Goal: Answer question/provide support

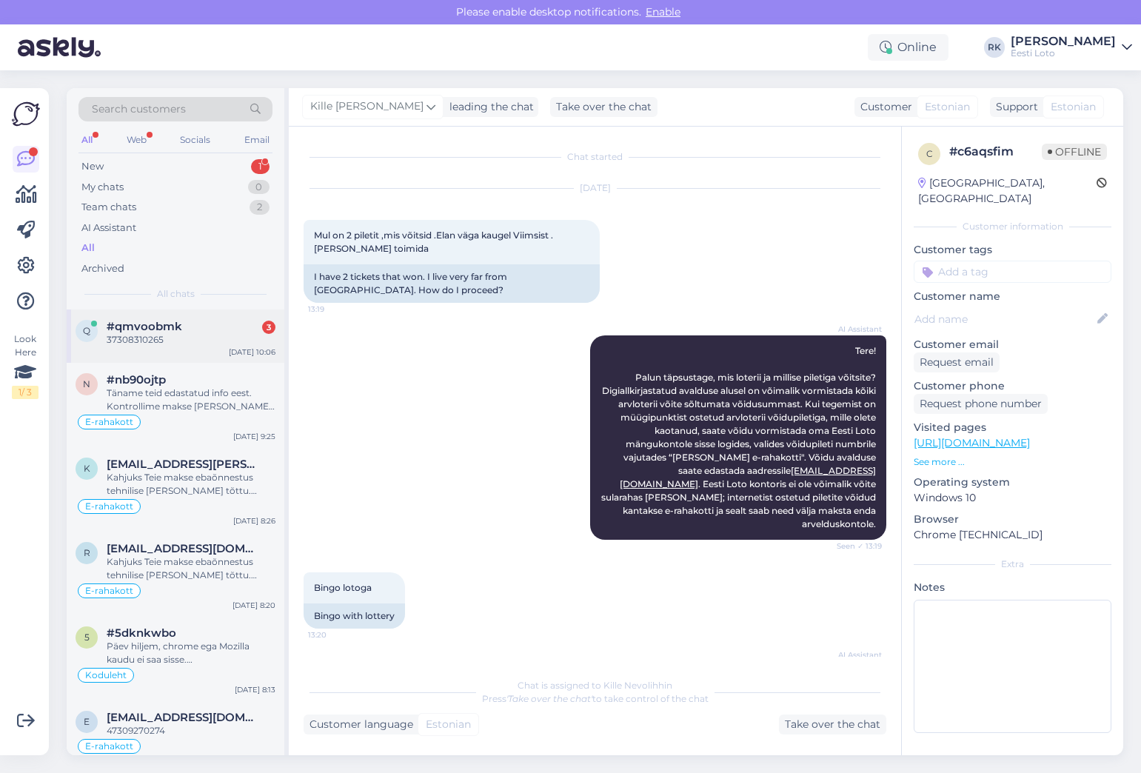
click at [184, 361] on div "q #qmvoobmk 3 37308310265 [DATE] 10:06" at bounding box center [176, 336] width 218 height 53
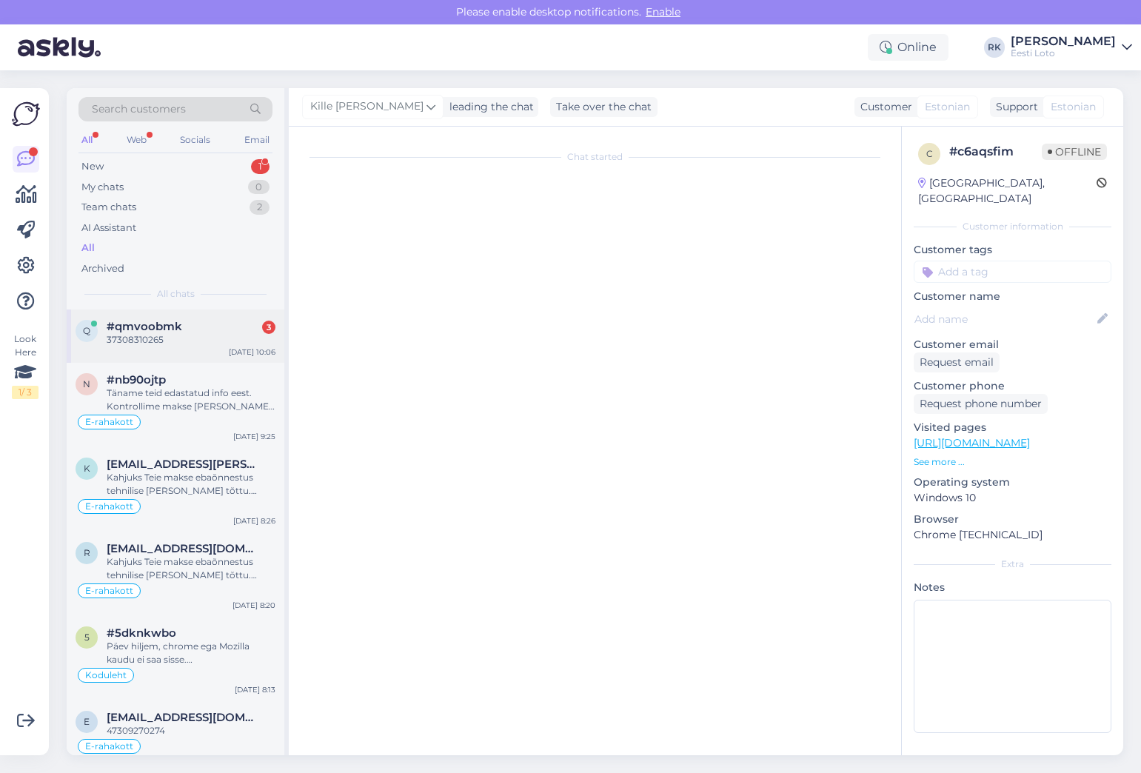
scroll to position [389, 0]
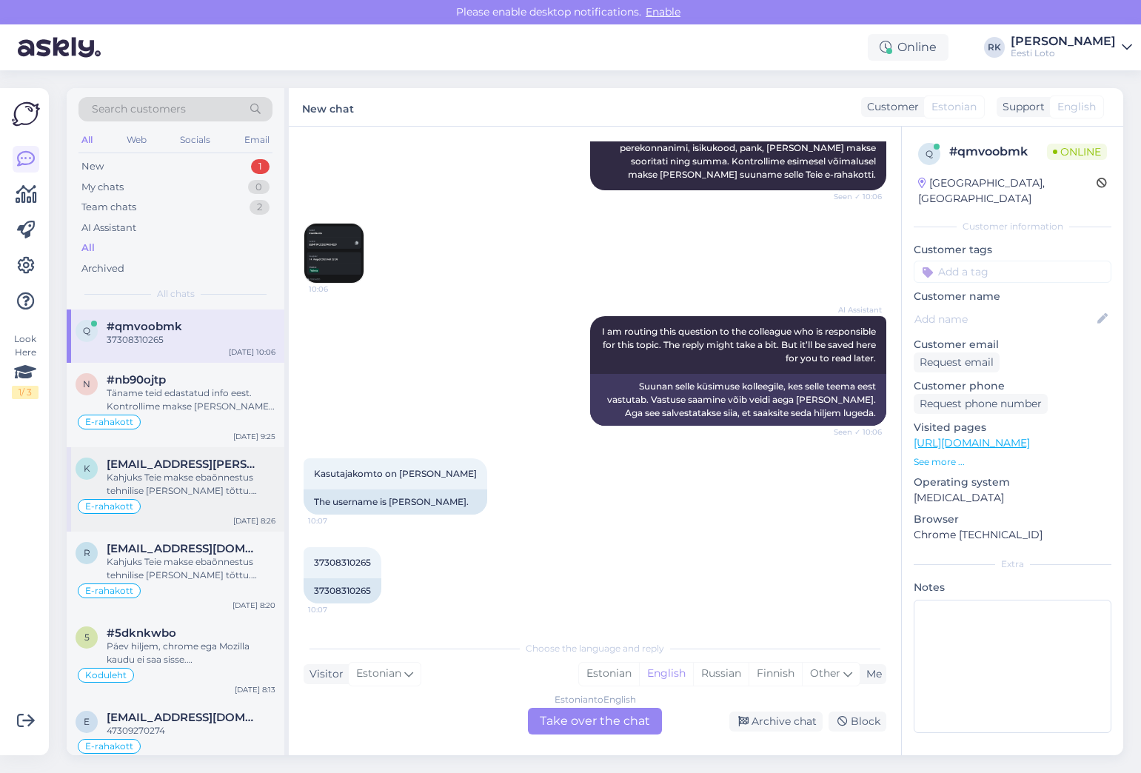
click at [187, 455] on div "k [EMAIL_ADDRESS][PERSON_NAME][DOMAIN_NAME] Kahjuks Teie makse ebaõnnestus tehn…" at bounding box center [176, 489] width 218 height 84
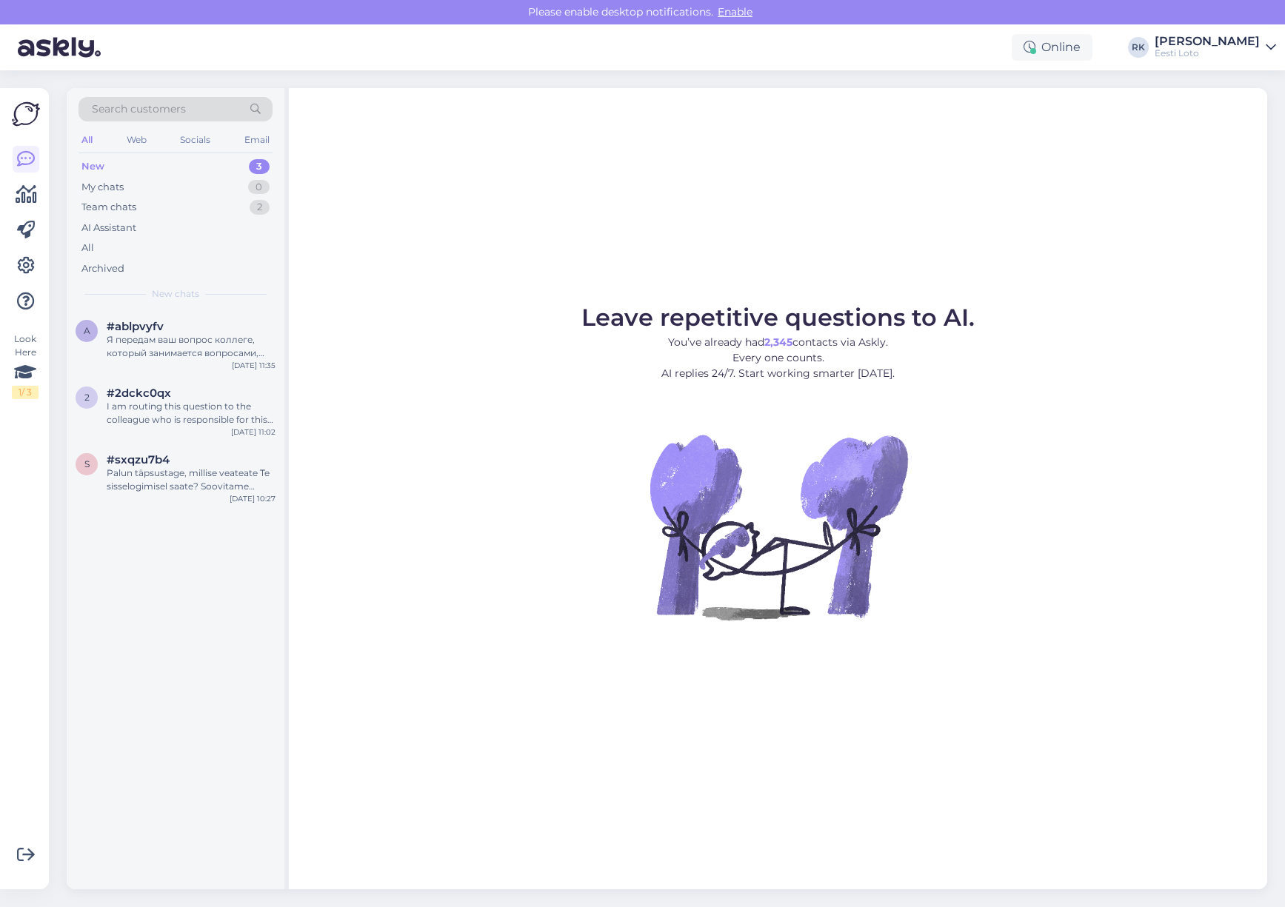
click at [141, 167] on div "New 3" at bounding box center [175, 166] width 194 height 21
click at [161, 333] on div "Я передам ваш вопрос коллеге, который занимается вопросами, связанными с физиче…" at bounding box center [191, 346] width 169 height 27
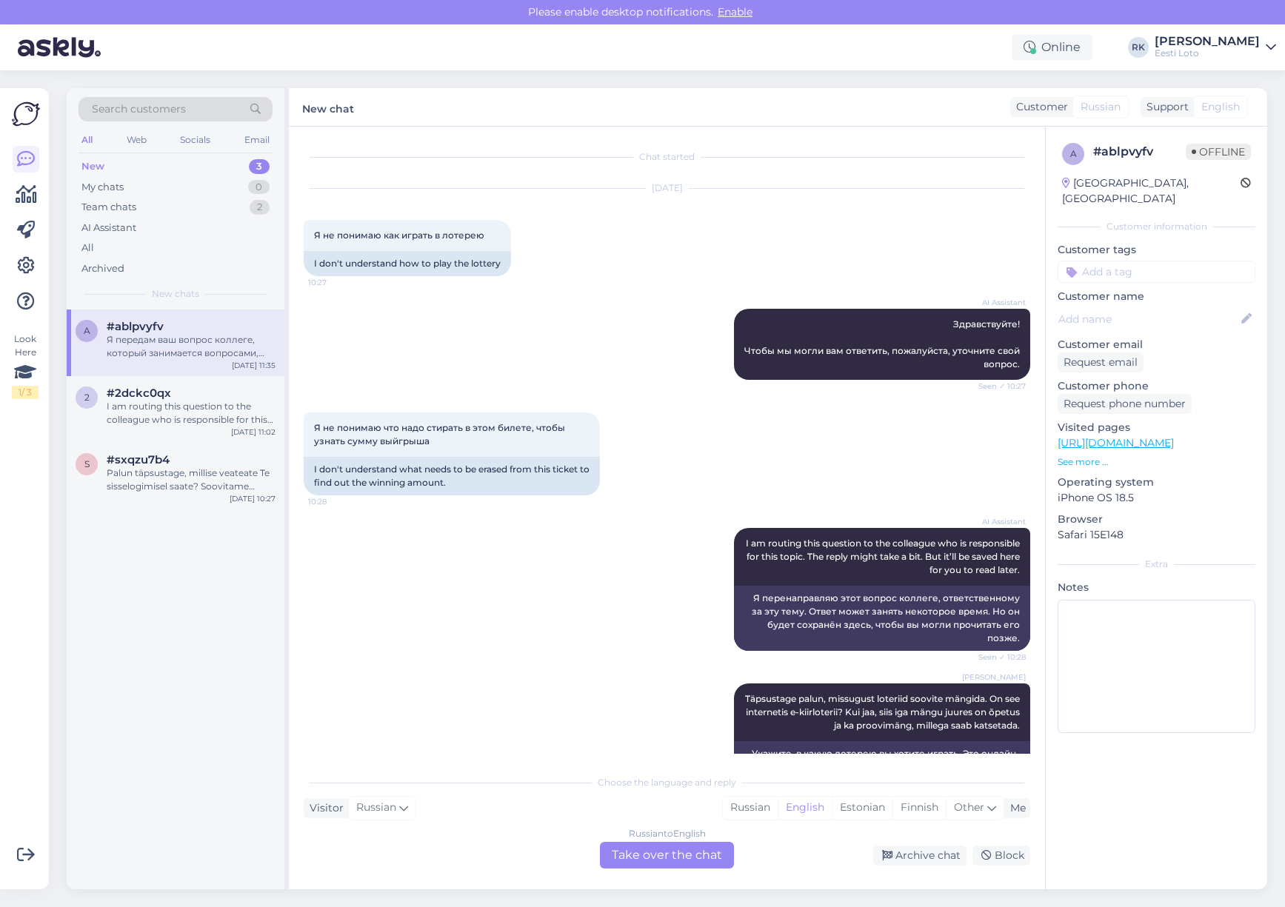
scroll to position [248, 0]
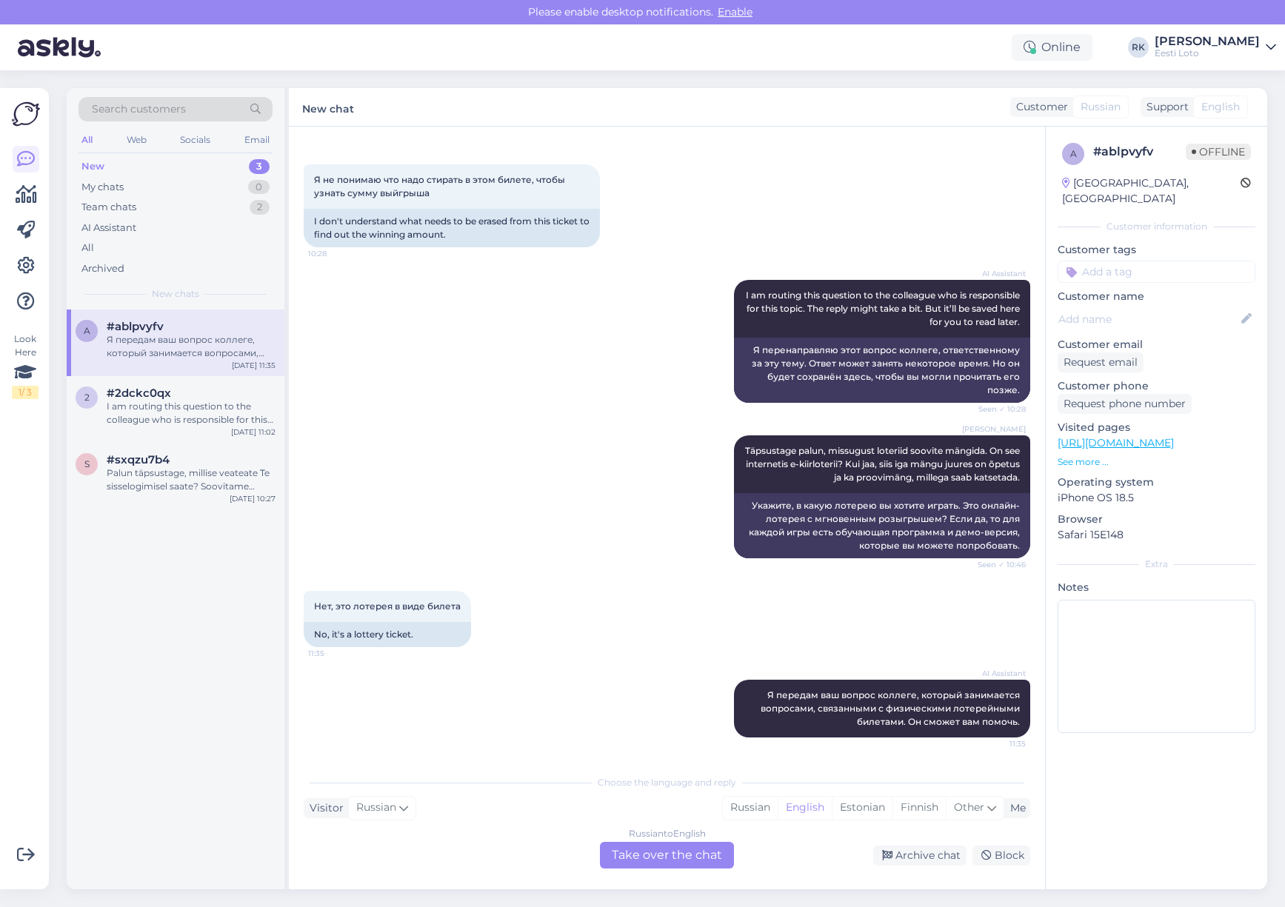
click at [481, 400] on div "AI Assistant I am routing this question to the colleague who is responsible for…" at bounding box center [667, 341] width 726 height 155
click at [464, 404] on div "AI Assistant I am routing this question to the colleague who is responsible for…" at bounding box center [667, 341] width 726 height 155
click at [554, 430] on div "[PERSON_NAME] Täpsustage palun, missugust loteriid soovite mängida. On see inte…" at bounding box center [667, 496] width 726 height 155
click at [112, 240] on div "All" at bounding box center [175, 248] width 194 height 21
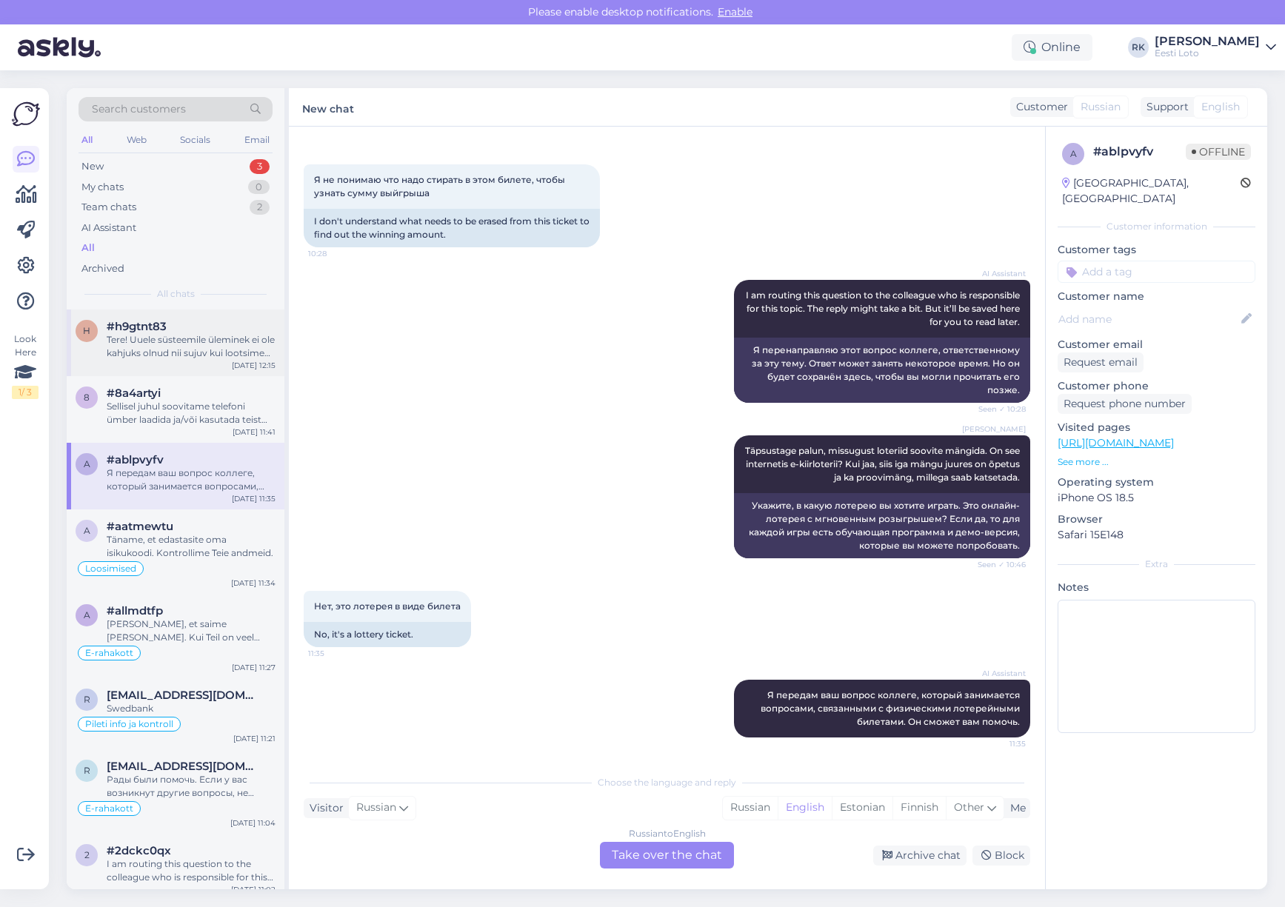
click at [171, 340] on div "Tere! Uuele süsteemile üleminek ei ole kahjuks olnud nii sujuv kui lootsime nin…" at bounding box center [191, 346] width 169 height 27
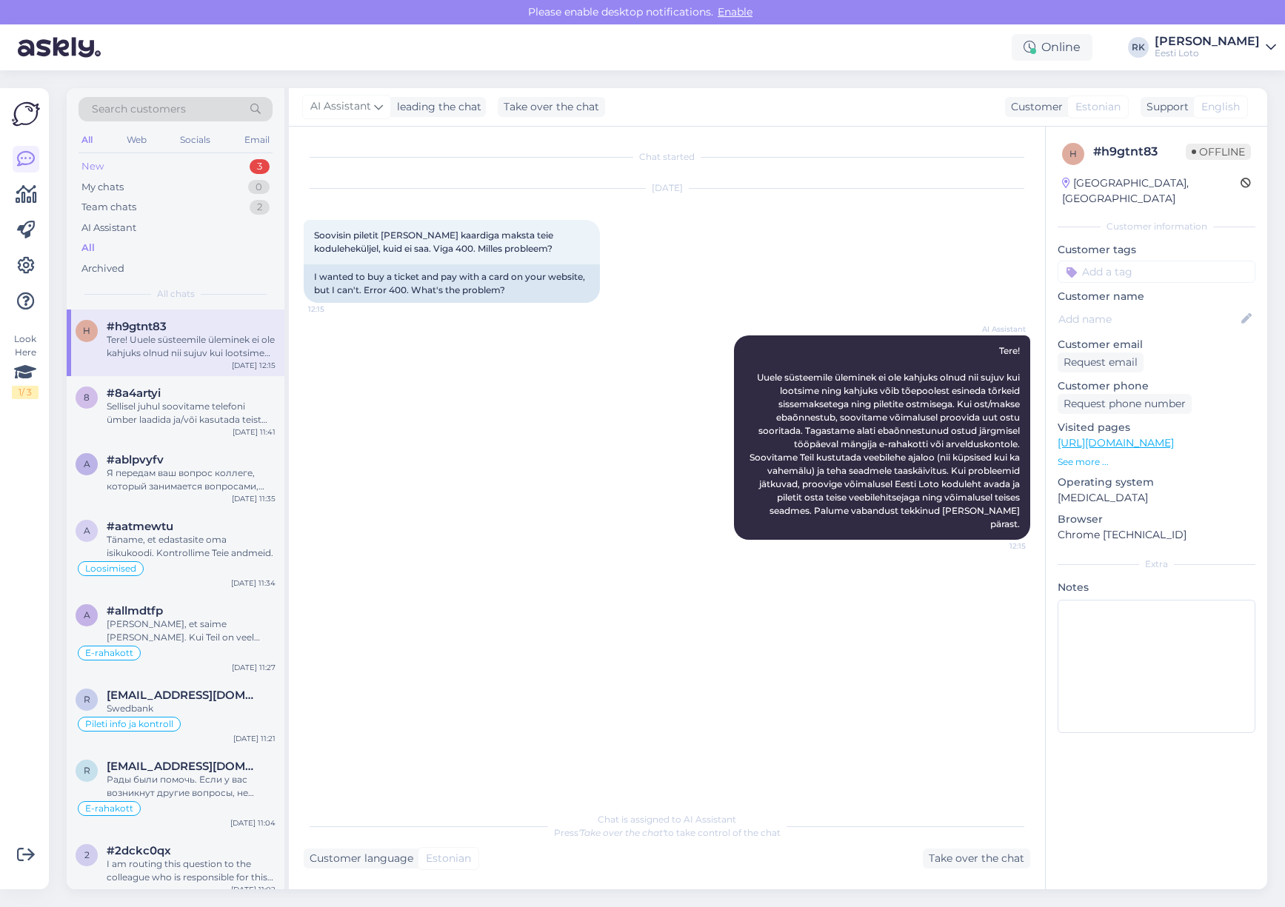
click at [163, 162] on div "New 3" at bounding box center [175, 166] width 194 height 21
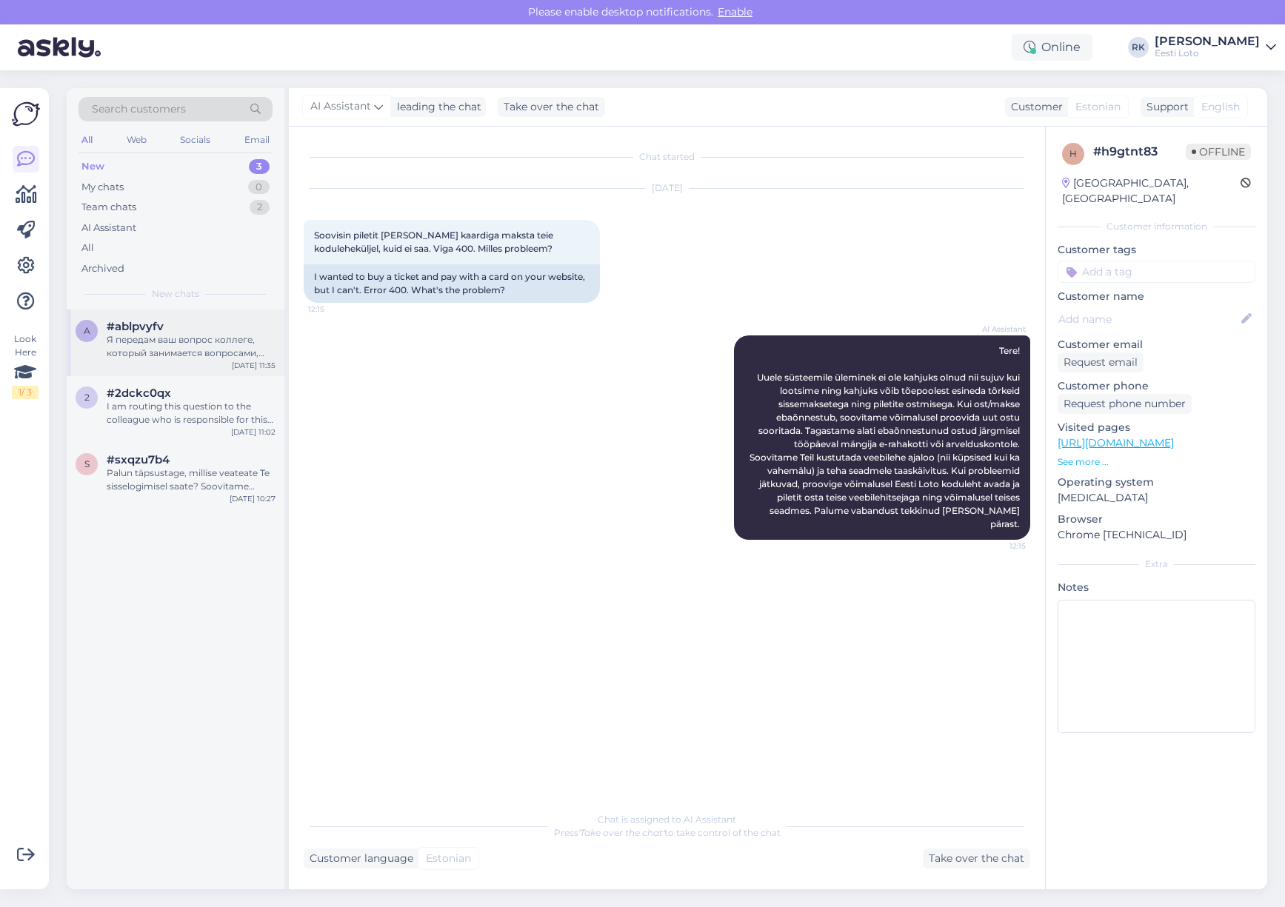
click at [172, 325] on div "#ablpvyfv" at bounding box center [191, 326] width 169 height 13
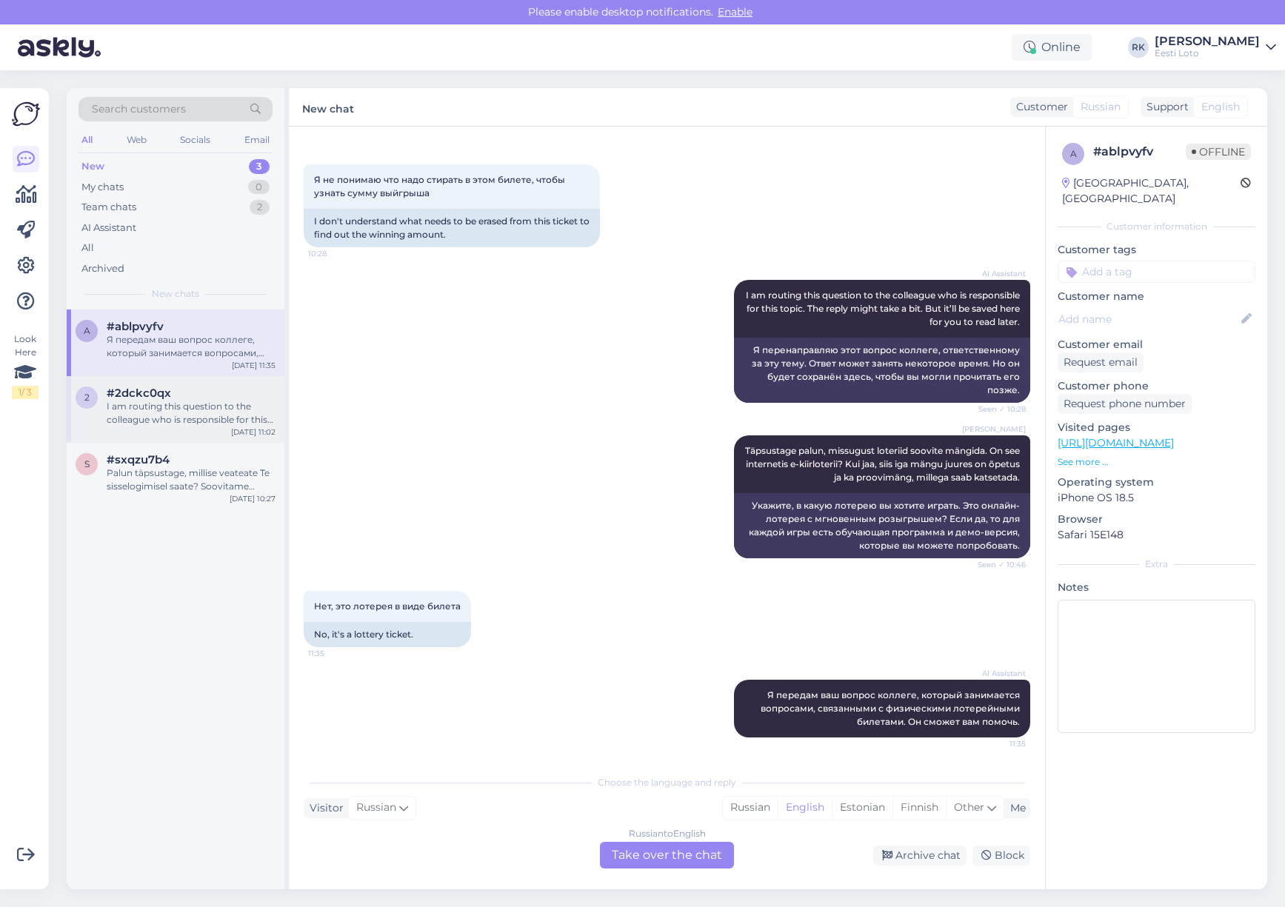
click at [173, 397] on div "#2dckc0qx" at bounding box center [191, 393] width 169 height 13
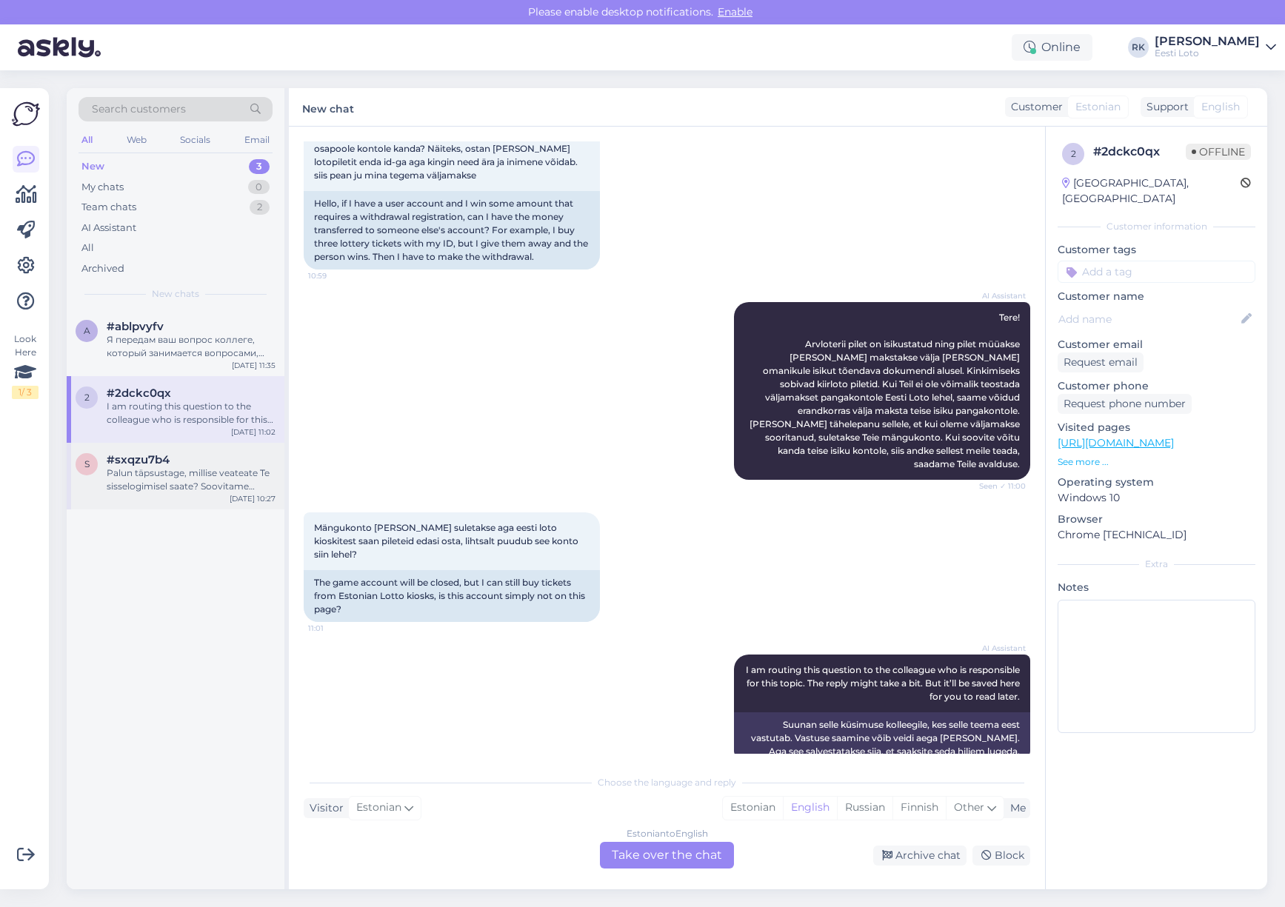
click at [172, 479] on div "Palun täpsustage, millise veateate Te sisselogimisel saate? Soovitame proovida …" at bounding box center [191, 479] width 169 height 27
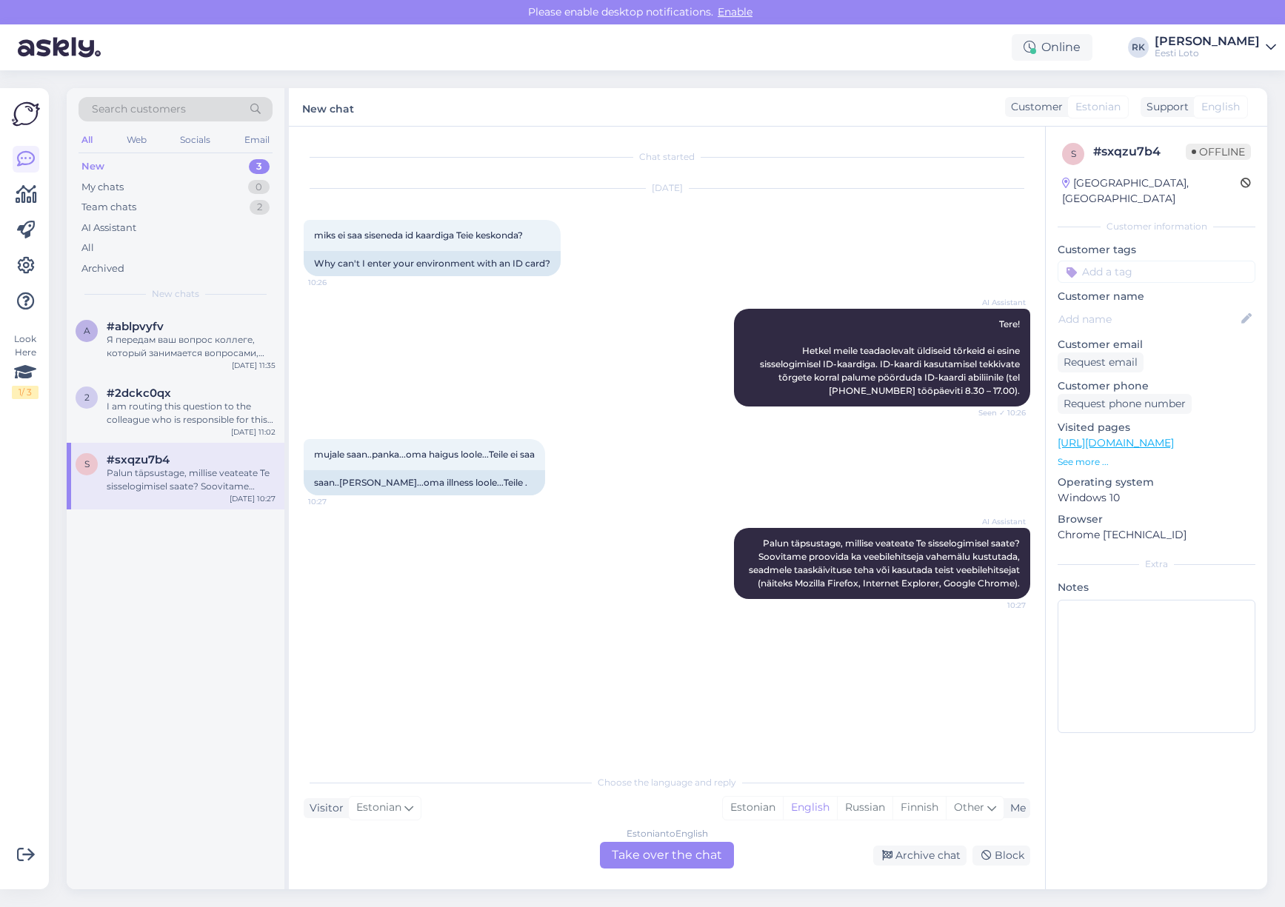
scroll to position [0, 0]
click at [150, 572] on div "a #ablpvyfv Я передам ваш вопрос коллеге, который занимается вопросами, связанн…" at bounding box center [176, 600] width 218 height 580
click at [150, 571] on div "a #ablpvyfv Я передам ваш вопрос коллеге, который занимается вопросами, связанн…" at bounding box center [176, 600] width 218 height 580
click at [152, 572] on div "a #ablpvyfv Я передам ваш вопрос коллеге, который занимается вопросами, связанн…" at bounding box center [176, 600] width 218 height 580
click at [153, 166] on div "New 3" at bounding box center [175, 166] width 194 height 21
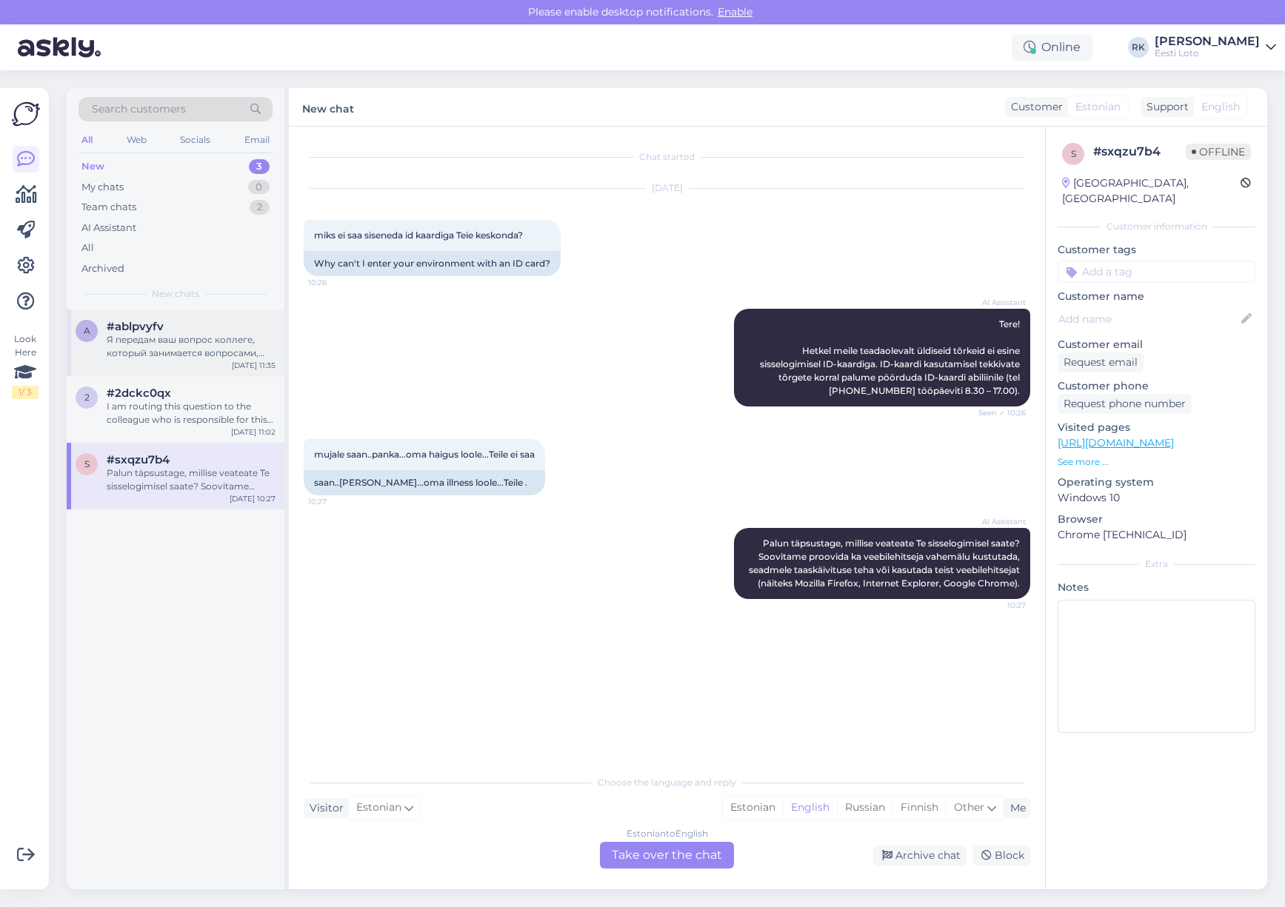
click at [146, 328] on span "#ablpvyfv" at bounding box center [135, 326] width 57 height 13
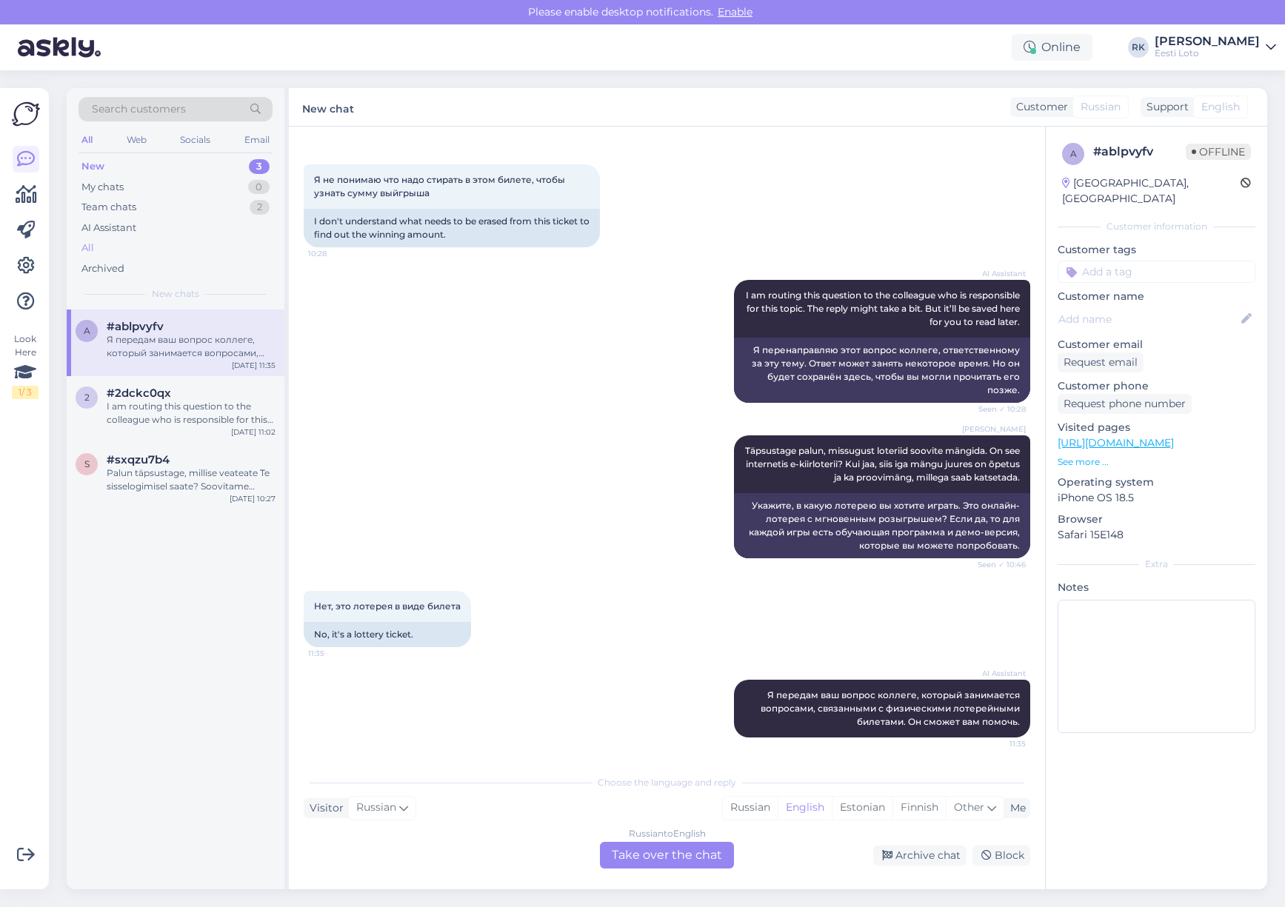
click at [131, 240] on div "All" at bounding box center [175, 248] width 194 height 21
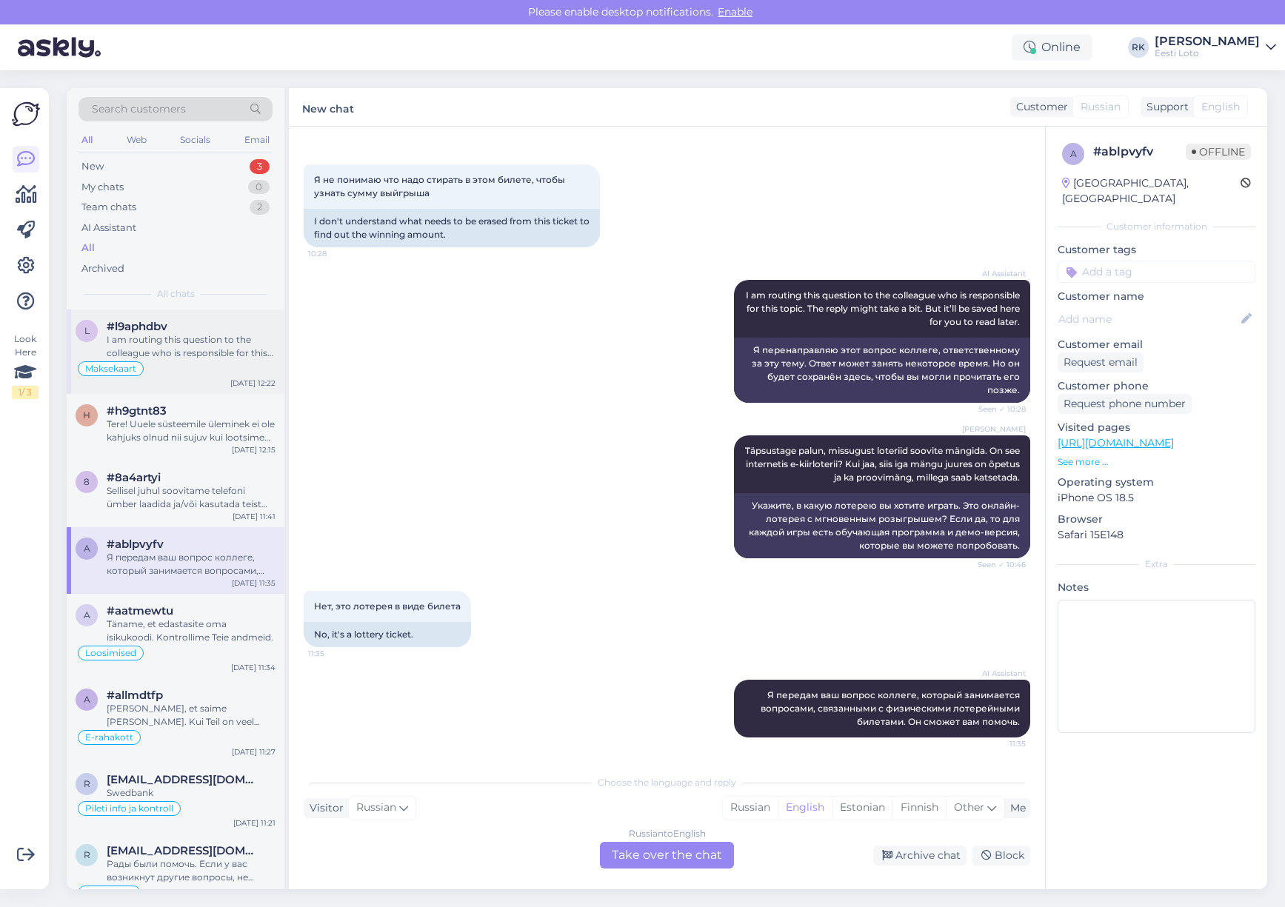
click at [144, 332] on span "#l9aphdbv" at bounding box center [137, 326] width 61 height 13
type textarea "suheldud telefoni teel"
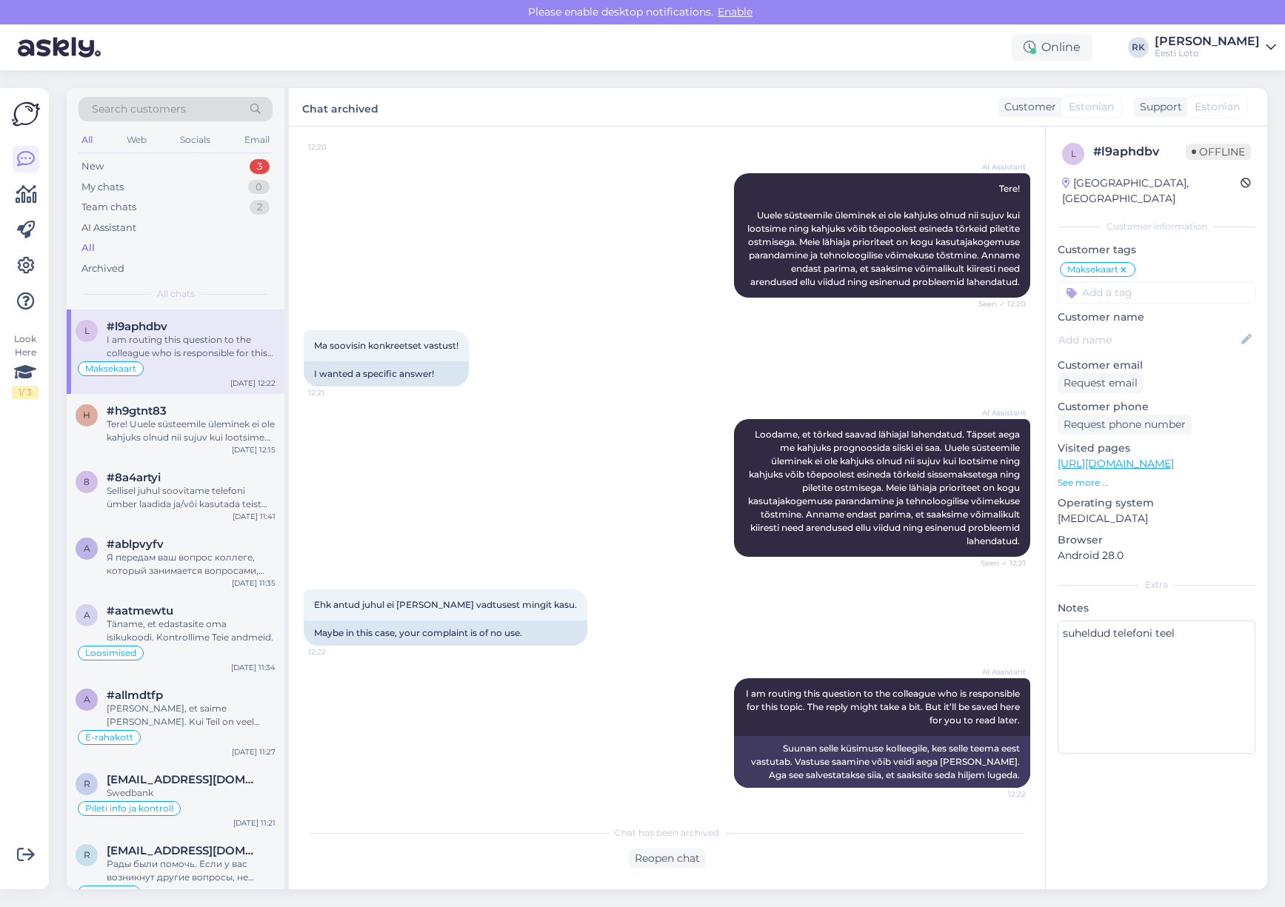
click at [581, 481] on div "AI Assistant Loodame, et tõrked saavad lähiajal lahendatud. Täpset aega me kahj…" at bounding box center [667, 488] width 726 height 170
click at [1080, 476] on p "See more ..." at bounding box center [1156, 482] width 198 height 13
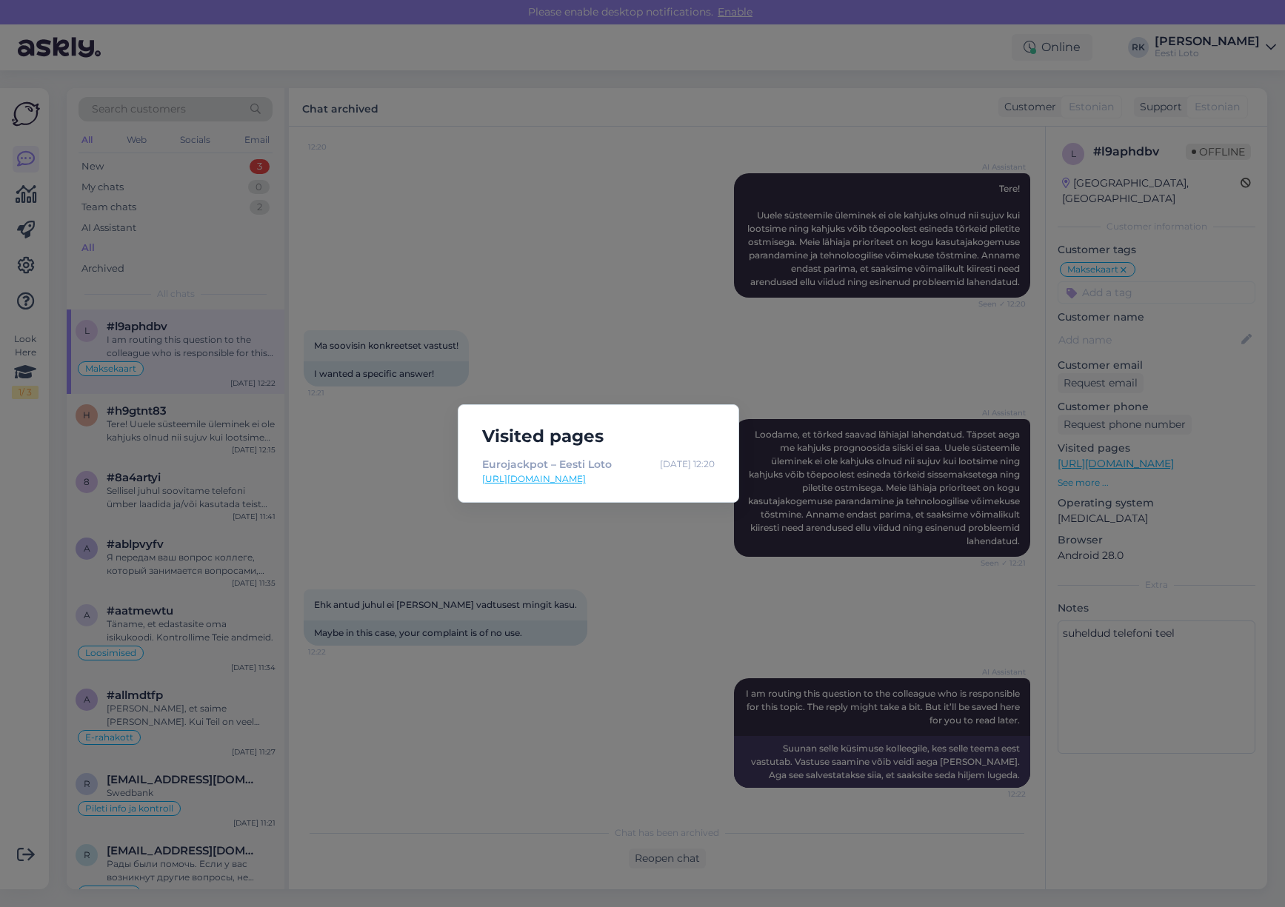
click at [729, 343] on div "Visited pages Eurojackpot – Eesti Loto Aug 15 12:20 https://www.eestiloto.ee/et…" at bounding box center [642, 453] width 1285 height 907
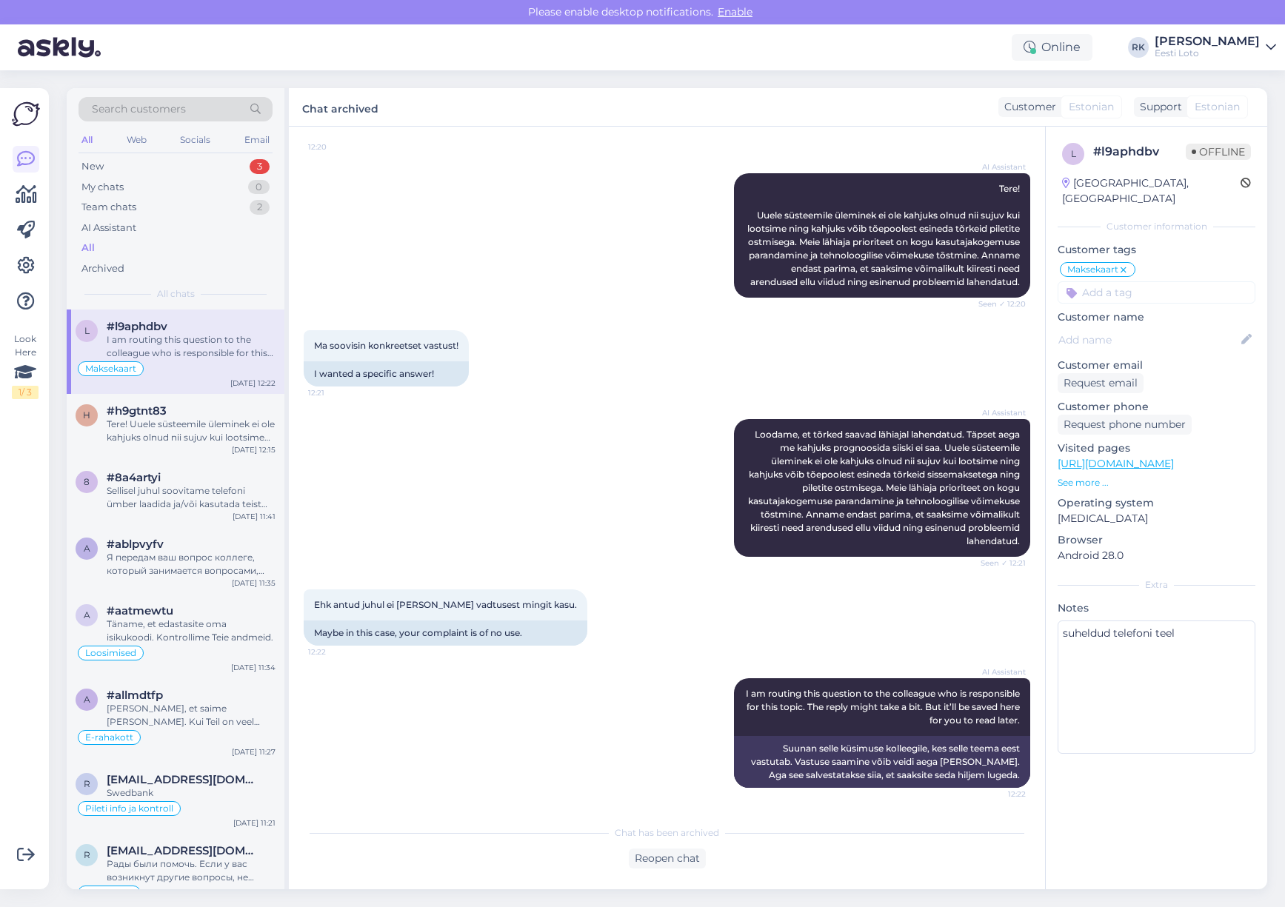
click at [1152, 795] on div "l # l9aphdbv Offline Spain, Palma Customer information Customer tags Maksekaart…" at bounding box center [1156, 508] width 222 height 763
click at [1124, 838] on div "l # l9aphdbv Offline Spain, Palma Customer information Customer tags Maksekaart…" at bounding box center [1156, 508] width 222 height 763
click at [626, 501] on div "AI Assistant Loodame, et tõrked saavad lähiajal lahendatud. Täpset aega me kahj…" at bounding box center [667, 488] width 726 height 170
click at [1151, 823] on div "l # l9aphdbv Offline Spain, Palma Customer information Customer tags Maksekaart…" at bounding box center [1156, 508] width 222 height 763
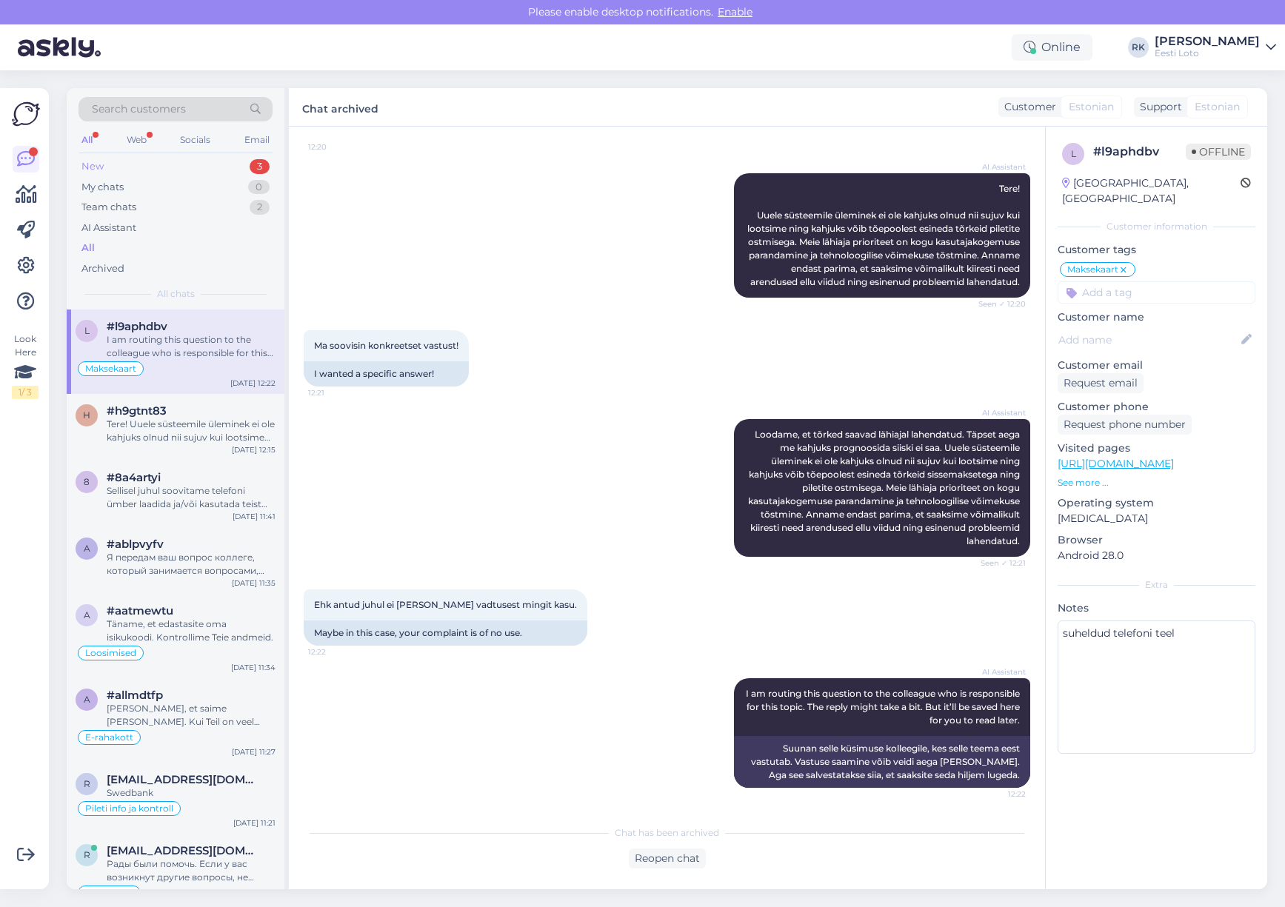
click at [172, 161] on div "New 3" at bounding box center [175, 166] width 194 height 21
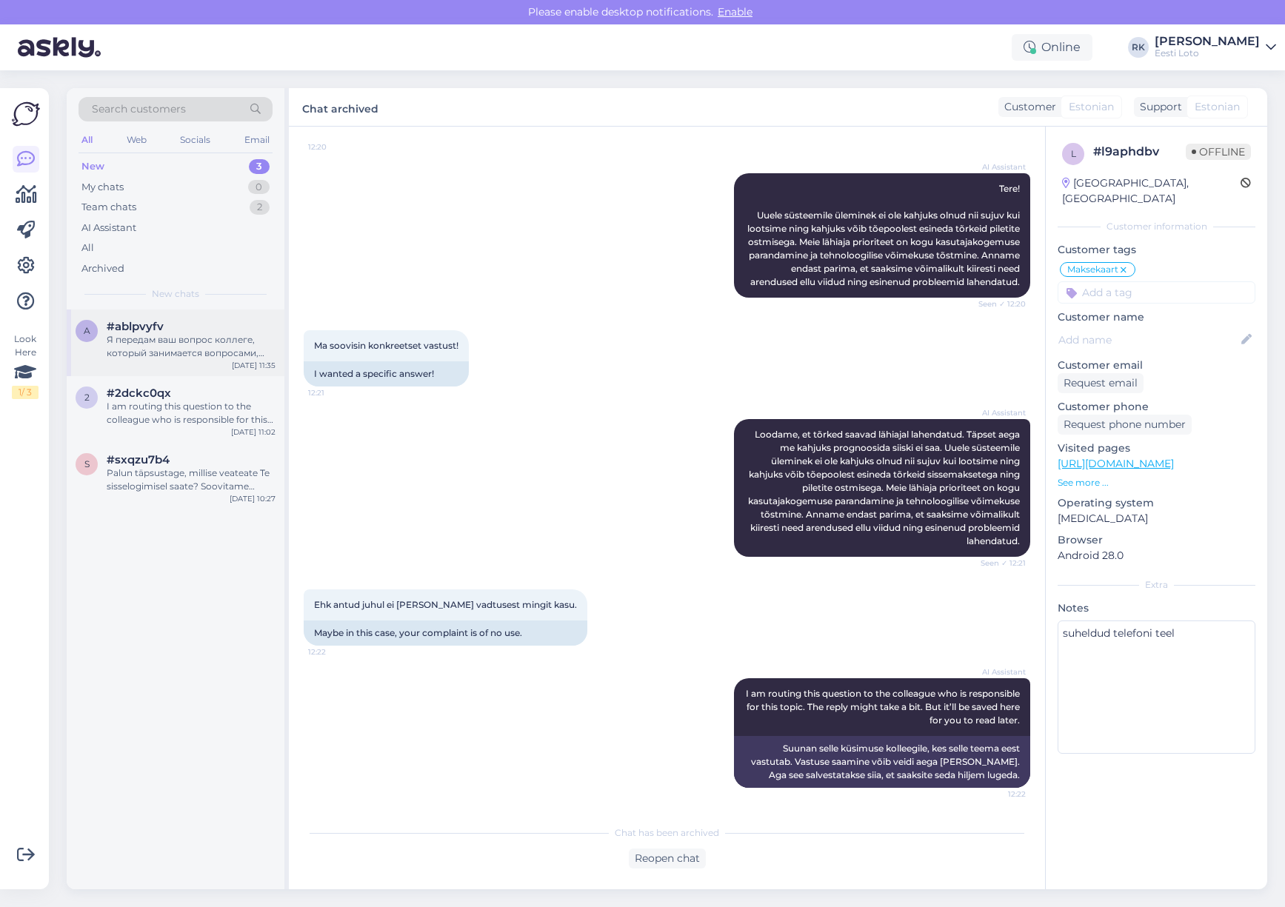
click at [150, 348] on div "Я передам ваш вопрос коллеге, который занимается вопросами, связанными с физиче…" at bounding box center [191, 346] width 169 height 27
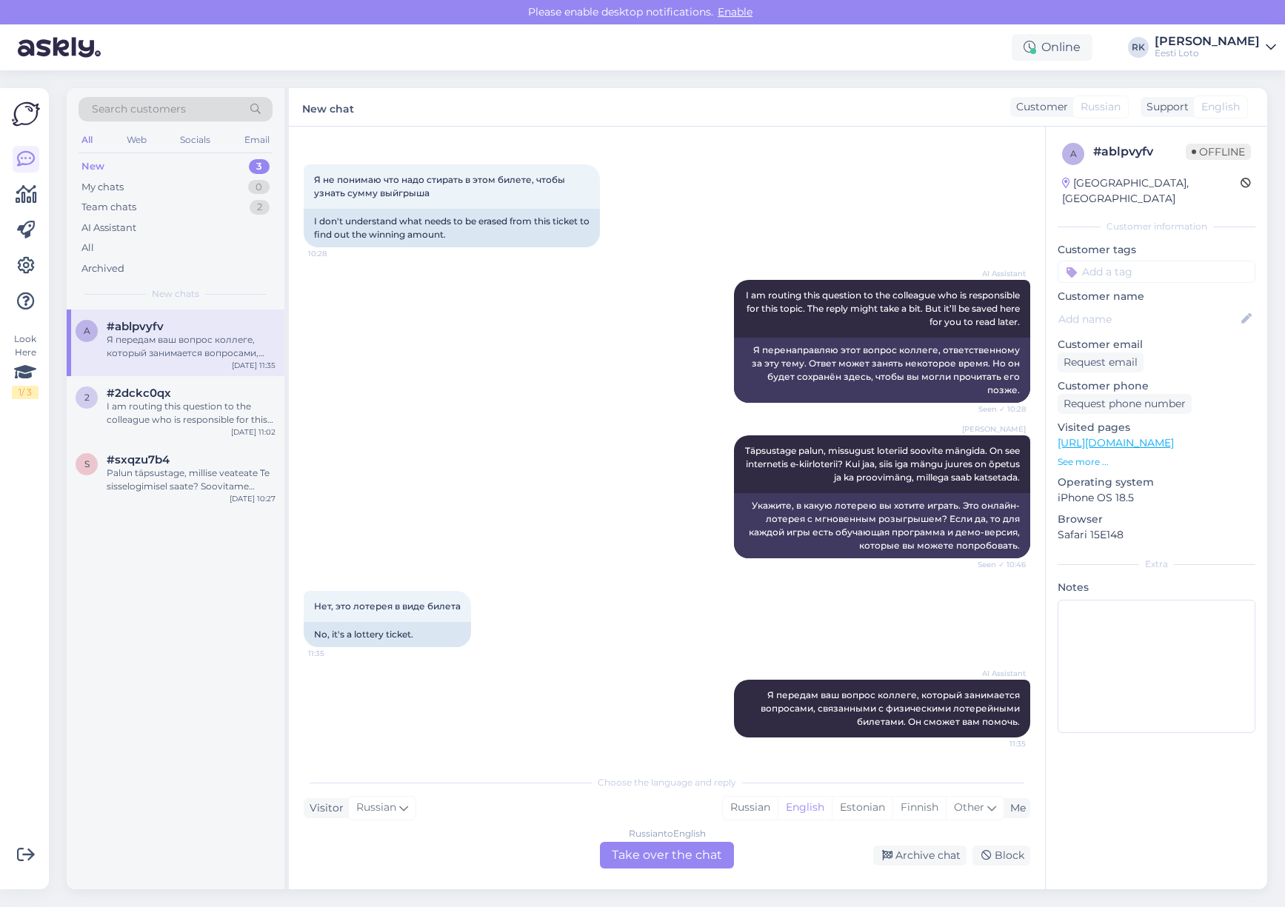
click at [440, 411] on div "AI Assistant I am routing this question to the colleague who is responsible for…" at bounding box center [667, 341] width 726 height 155
click at [543, 382] on div "AI Assistant I am routing this question to the colleague who is responsible for…" at bounding box center [667, 341] width 726 height 155
click at [145, 419] on div "I am routing this question to the colleague who is responsible for this topic. …" at bounding box center [191, 413] width 169 height 27
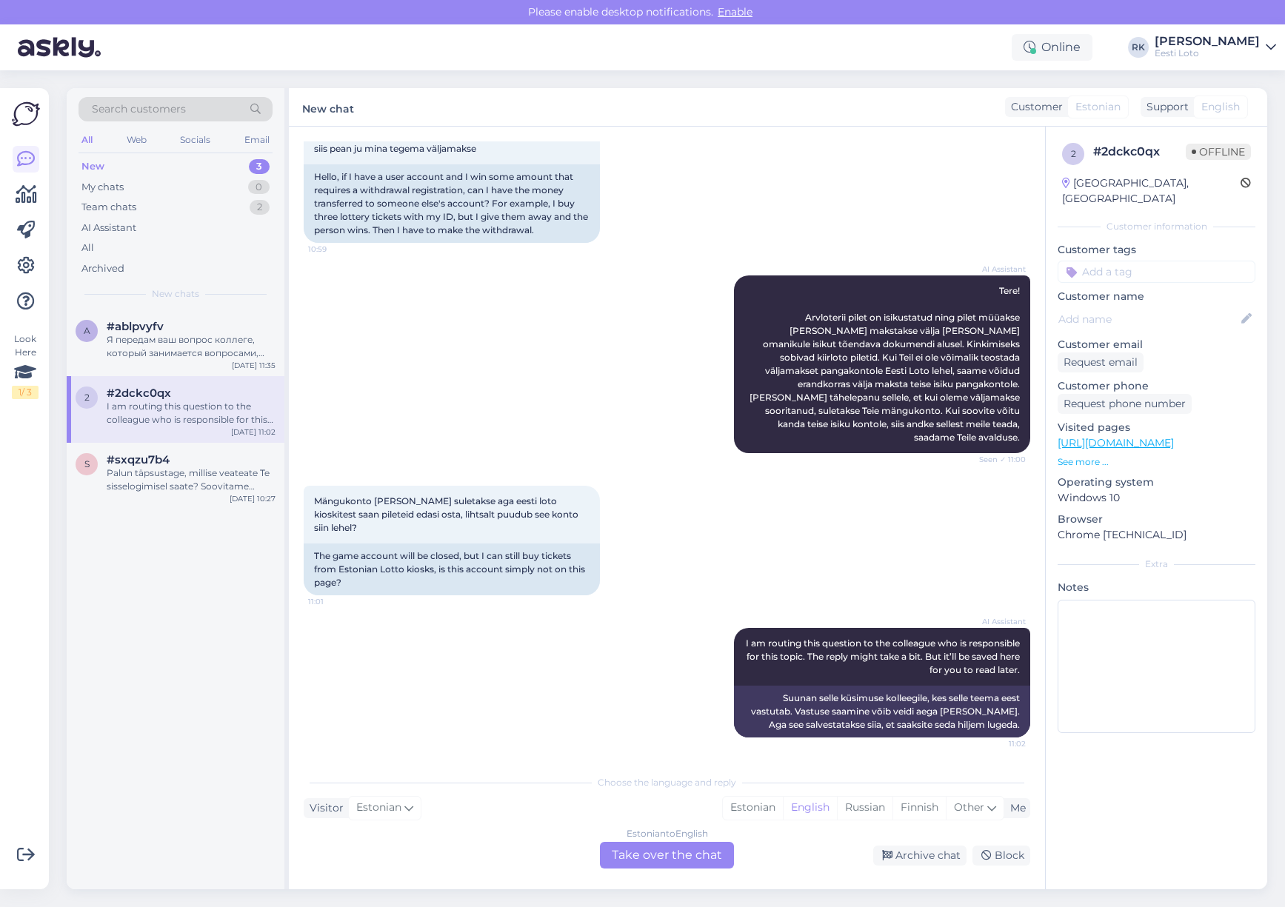
scroll to position [127, 0]
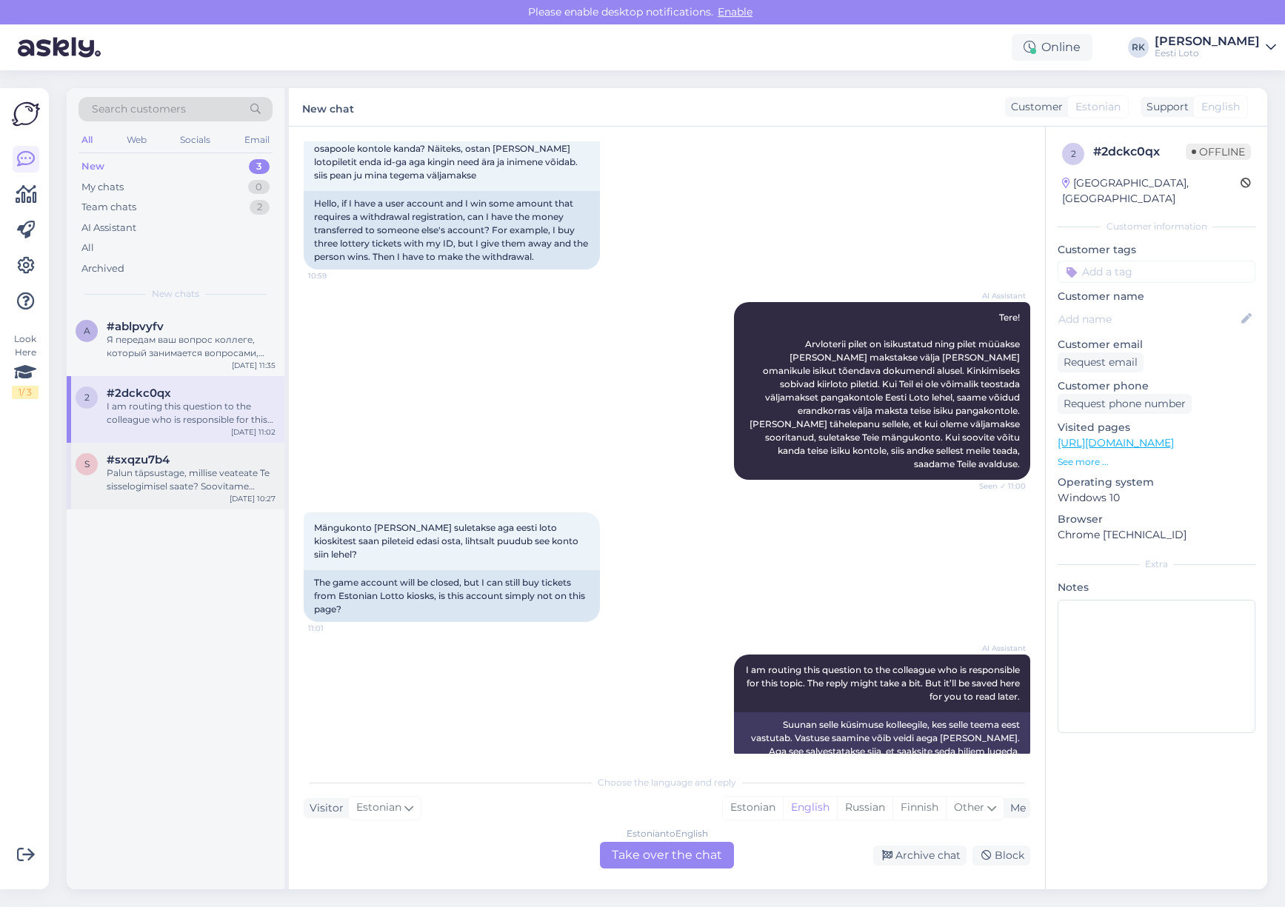
click at [158, 471] on div "Palun täpsustage, millise veateate Te sisselogimisel saate? Soovitame proovida …" at bounding box center [191, 479] width 169 height 27
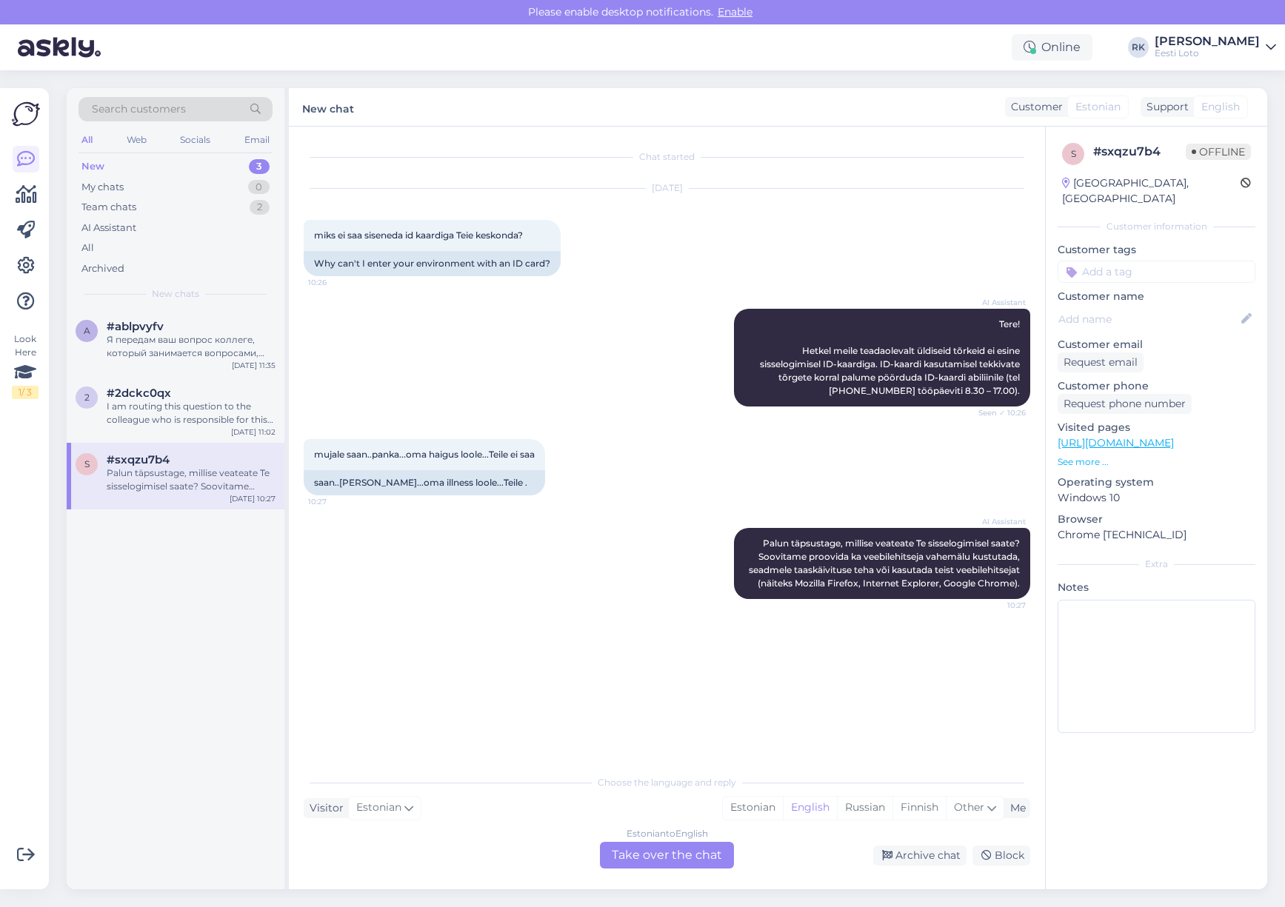
click at [582, 589] on div "AI Assistant Palun täpsustage, millise veateate Te sisselogimisel saate? Soovit…" at bounding box center [667, 564] width 726 height 104
click at [125, 250] on div "All" at bounding box center [175, 248] width 194 height 21
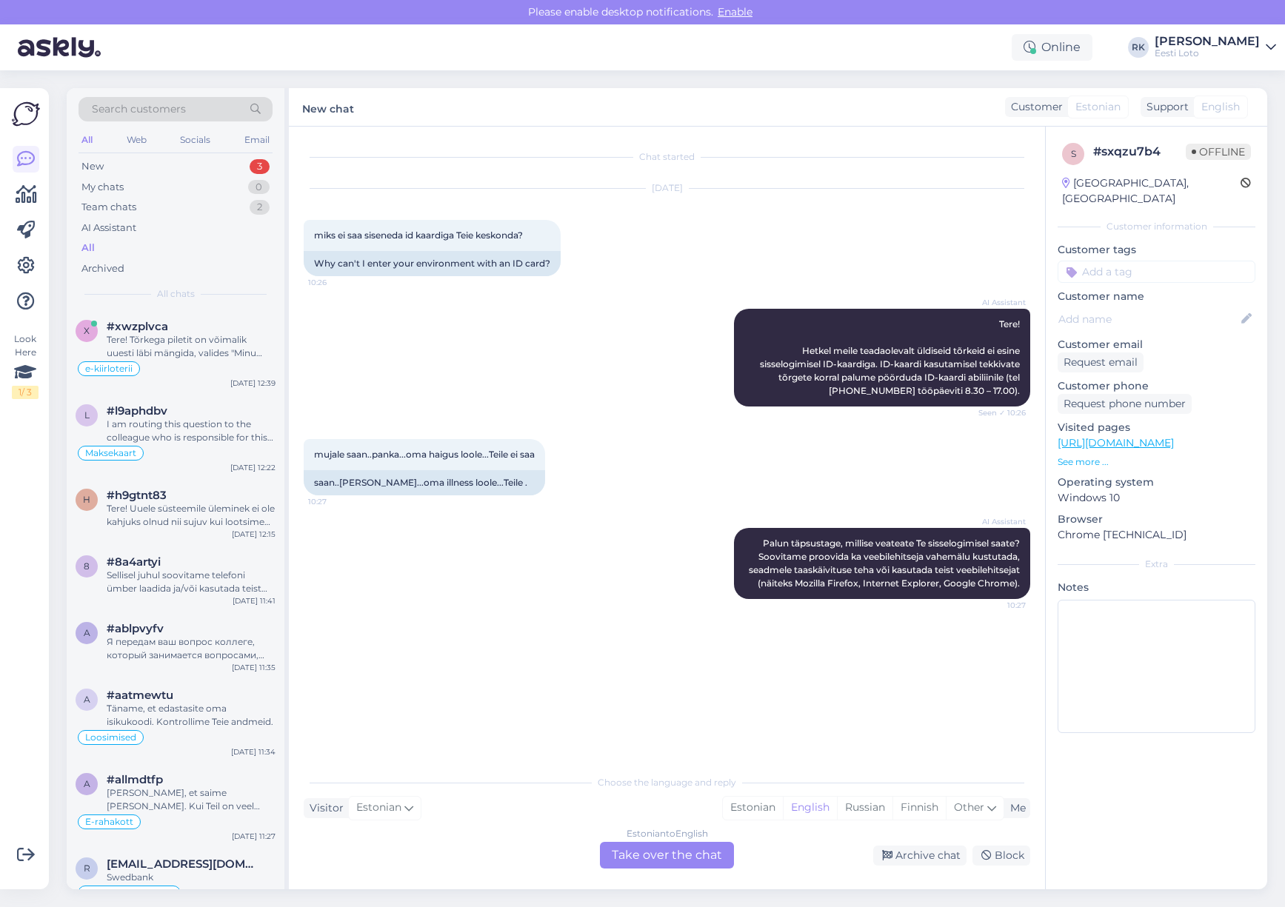
click at [87, 247] on div "All" at bounding box center [87, 248] width 13 height 15
click at [129, 168] on div "New 3" at bounding box center [175, 166] width 194 height 21
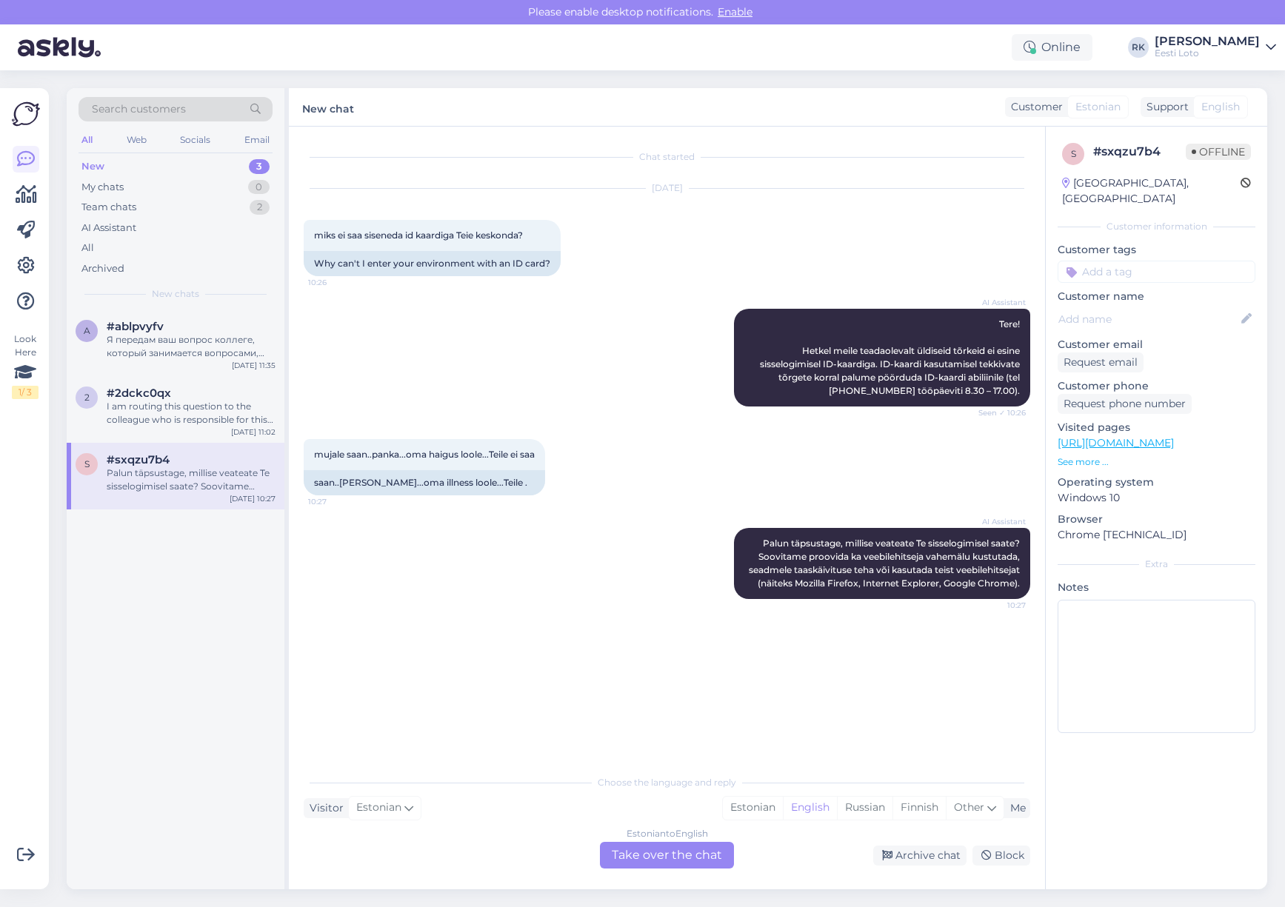
click at [18, 114] on img at bounding box center [26, 114] width 28 height 28
click at [108, 244] on div "All" at bounding box center [175, 248] width 194 height 21
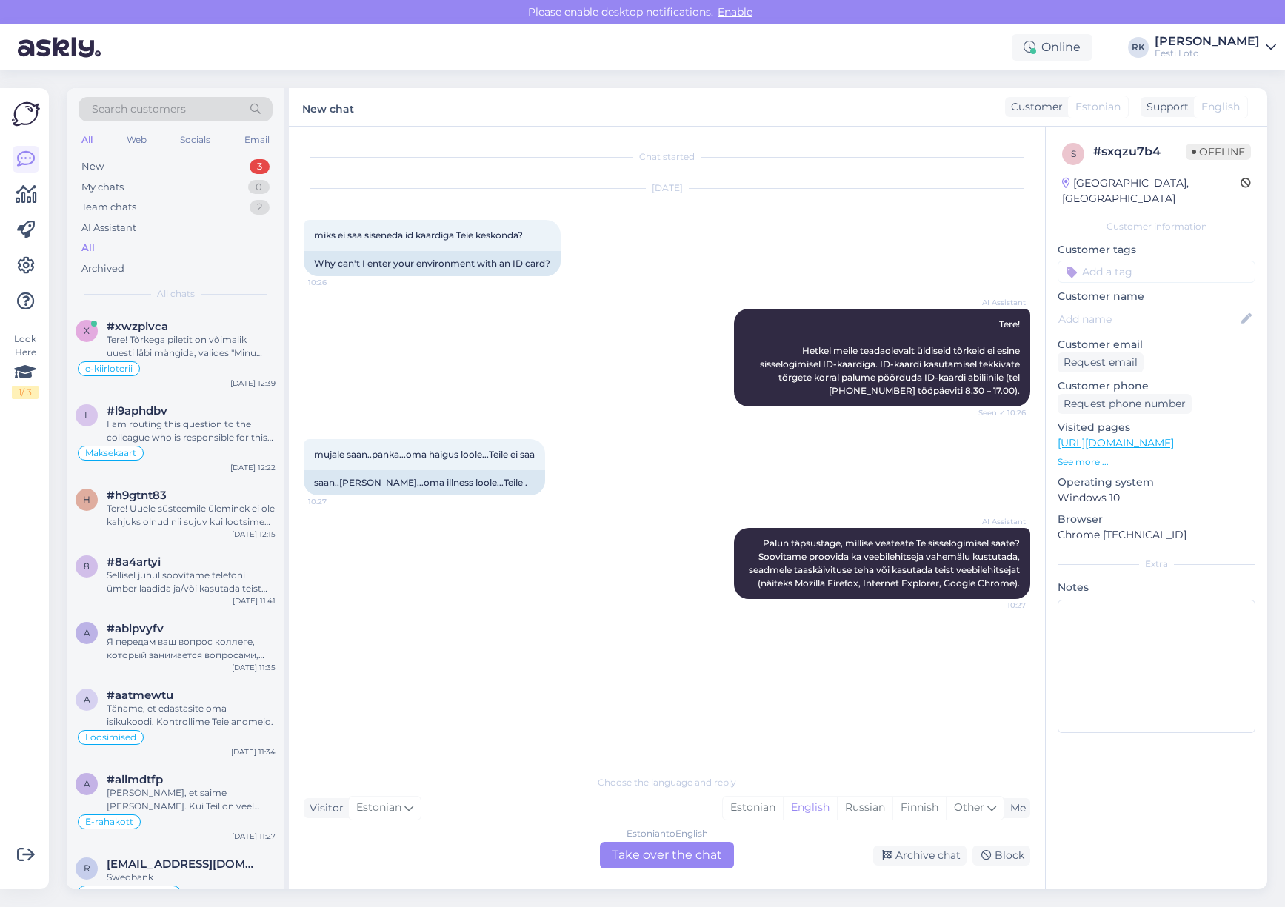
click at [145, 122] on div "Search customers" at bounding box center [175, 113] width 194 height 33
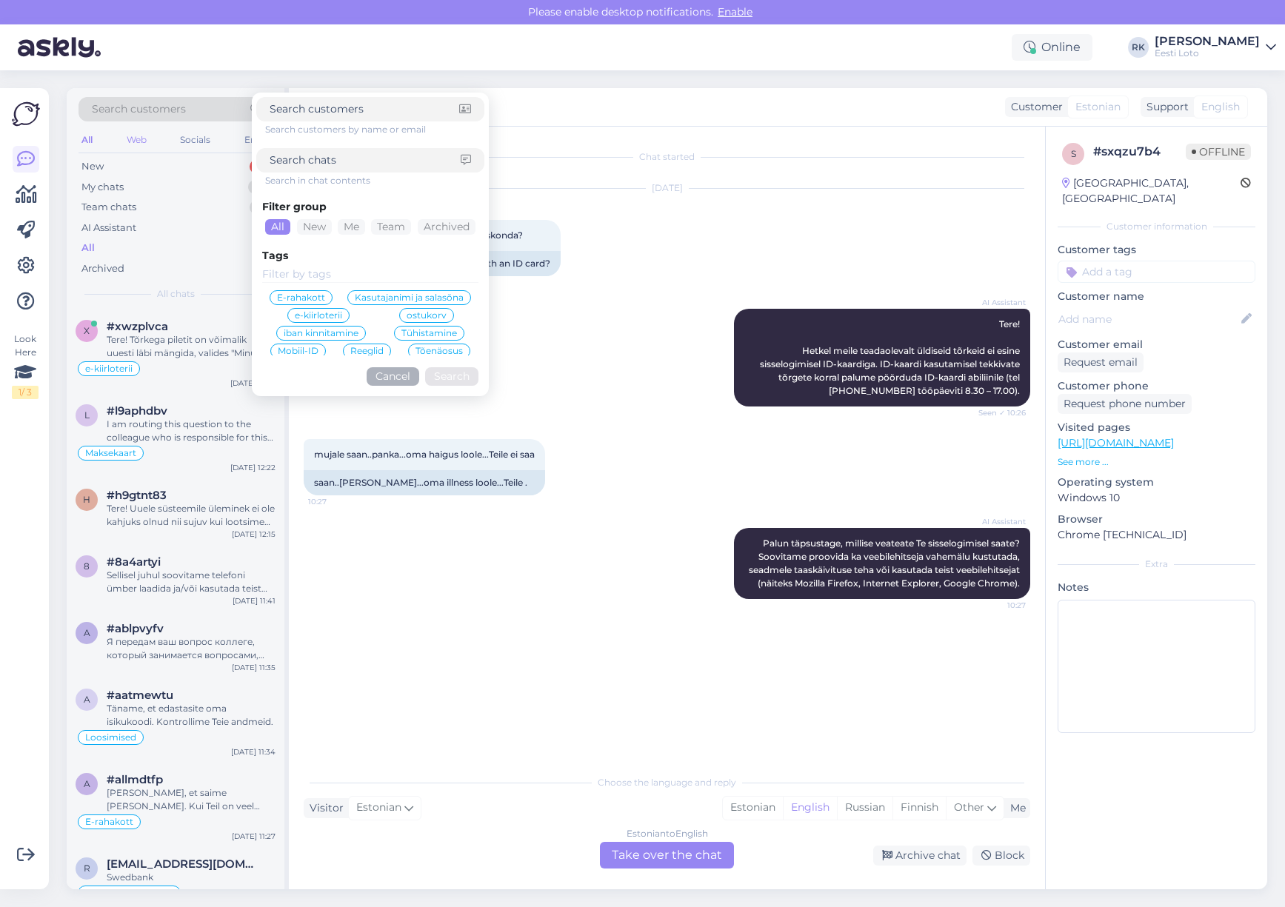
click at [144, 137] on div "Web" at bounding box center [137, 139] width 26 height 19
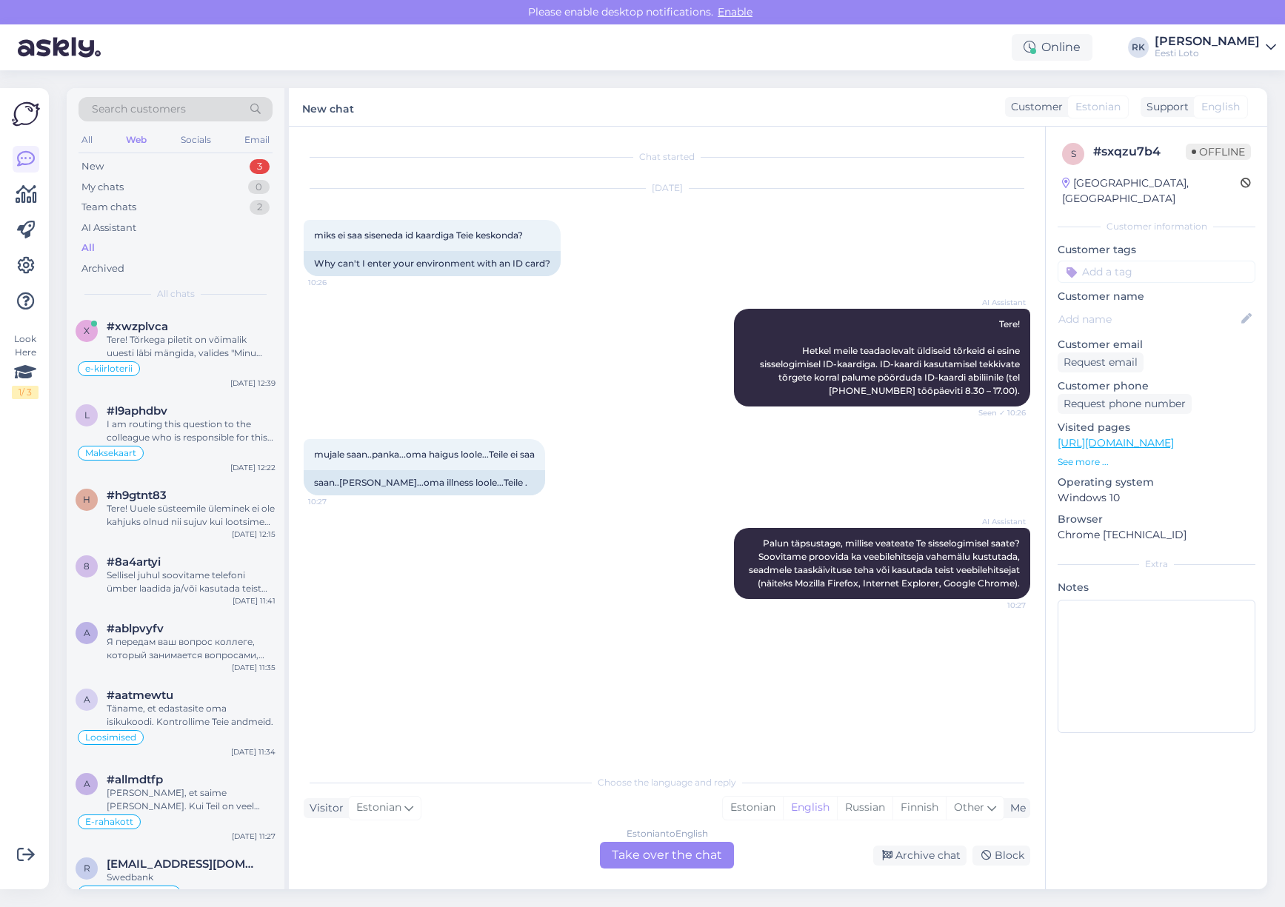
click at [143, 137] on div "Web" at bounding box center [136, 139] width 27 height 19
click at [10, 113] on div "Look Here 1 / 3 Get more Your checklist to get more value from Askly. Close Con…" at bounding box center [24, 488] width 49 height 801
click at [87, 50] on img at bounding box center [59, 47] width 83 height 46
click at [118, 263] on div "Archived" at bounding box center [102, 268] width 43 height 15
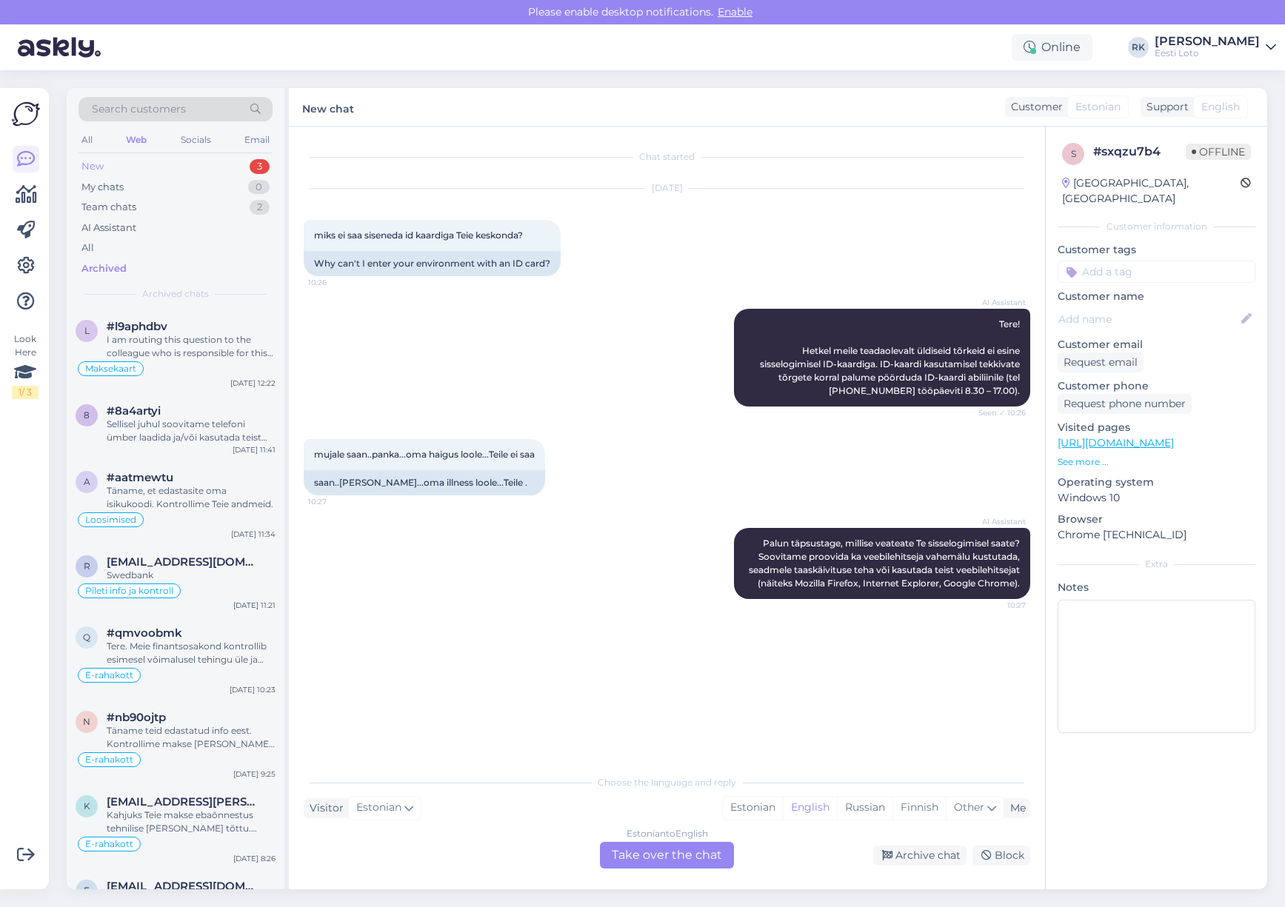
click at [107, 163] on div "New 3" at bounding box center [175, 166] width 194 height 21
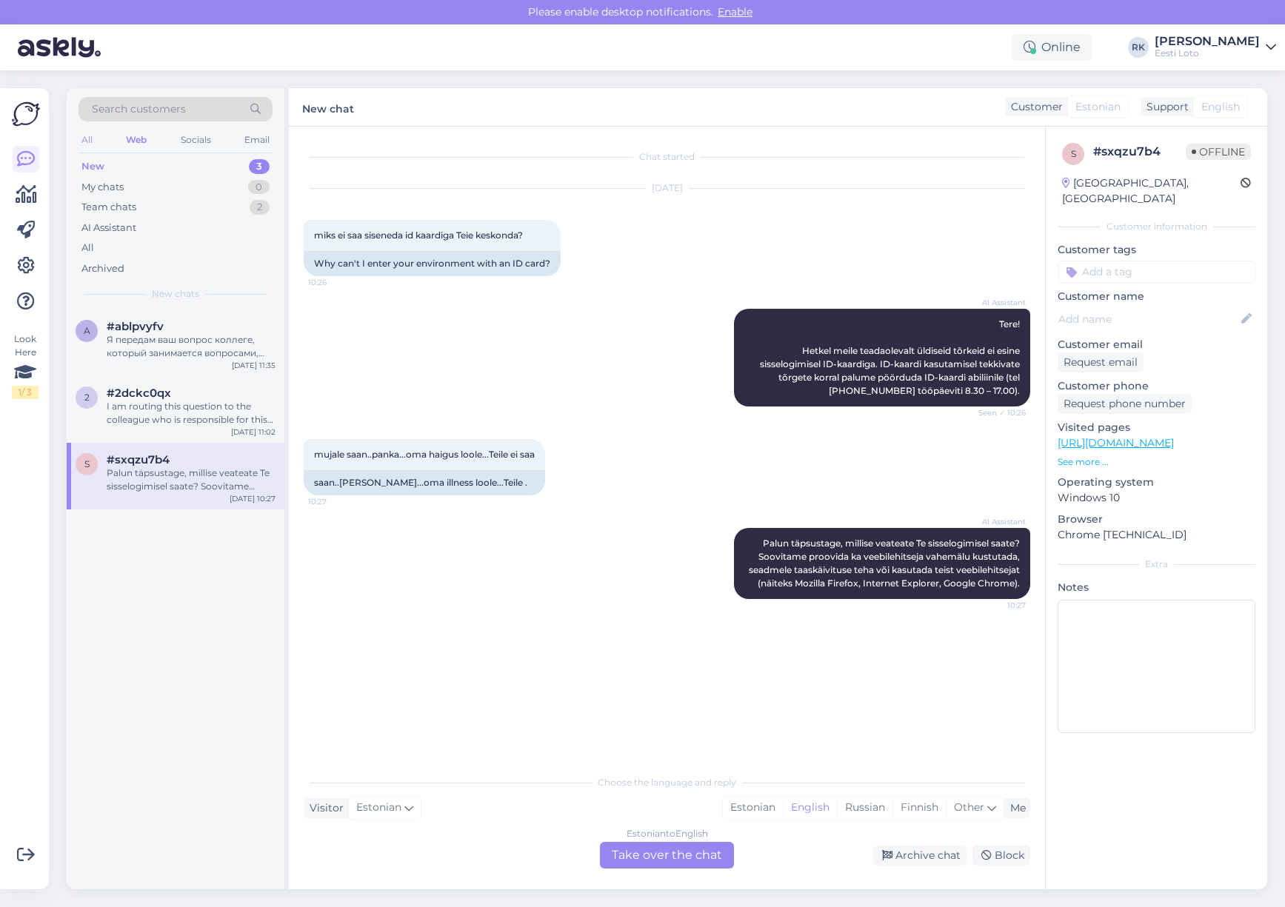
click at [94, 134] on div "All Web Socials Email" at bounding box center [175, 141] width 194 height 23
click at [90, 137] on div "All" at bounding box center [86, 139] width 17 height 19
click at [93, 168] on div "New" at bounding box center [92, 166] width 23 height 15
click at [116, 250] on div "All" at bounding box center [175, 248] width 194 height 21
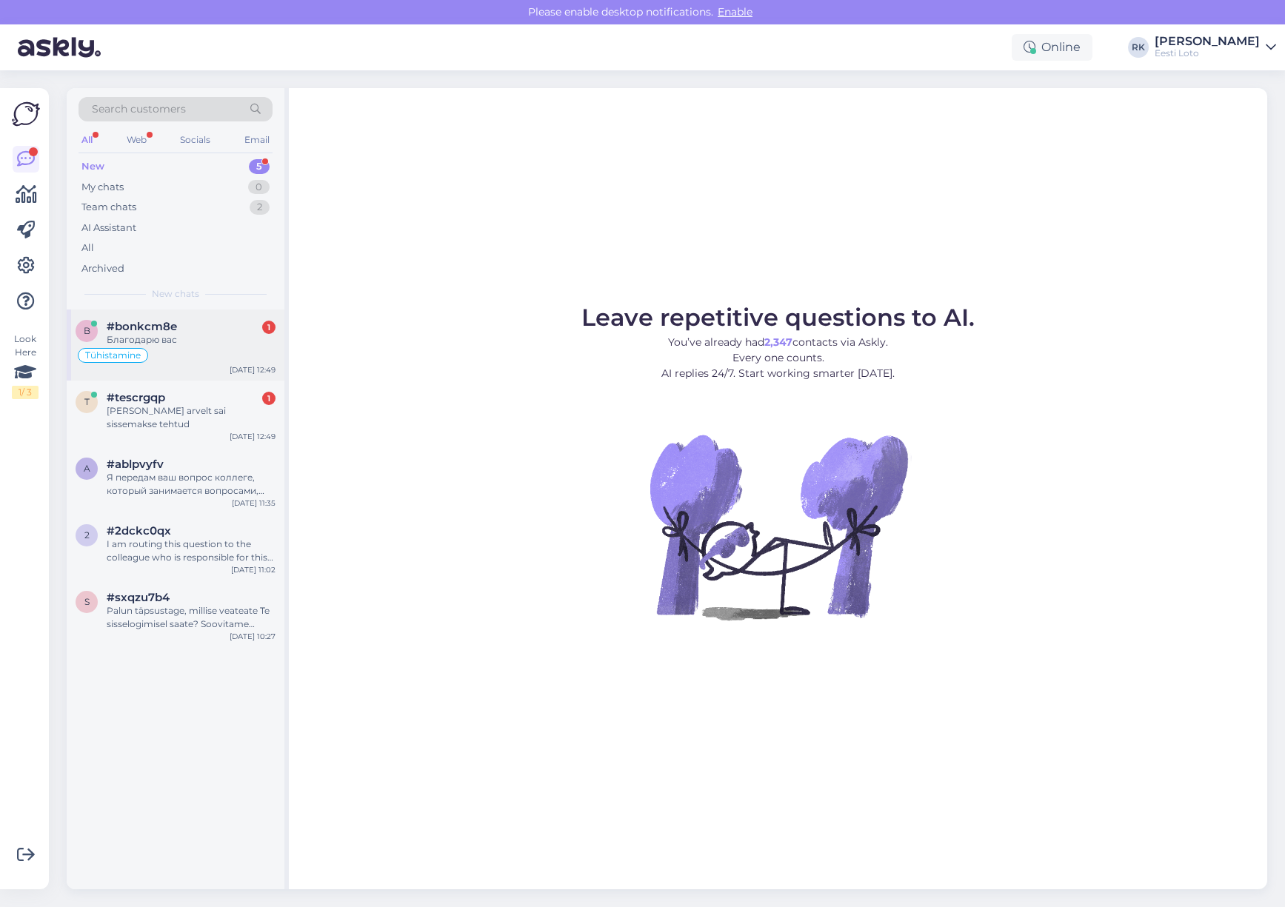
click at [146, 327] on span "#bonkcm8e" at bounding box center [142, 326] width 70 height 13
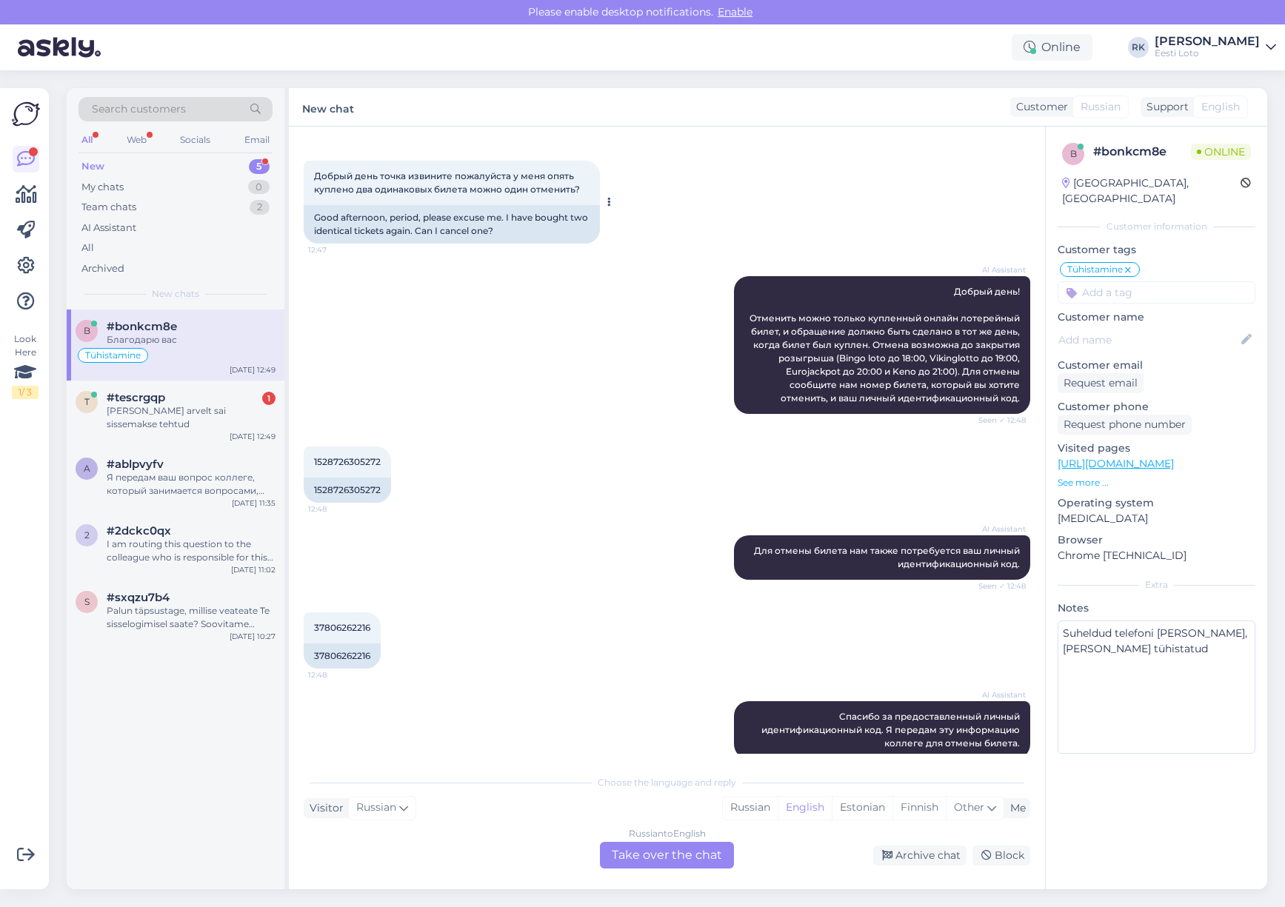
scroll to position [1465, 0]
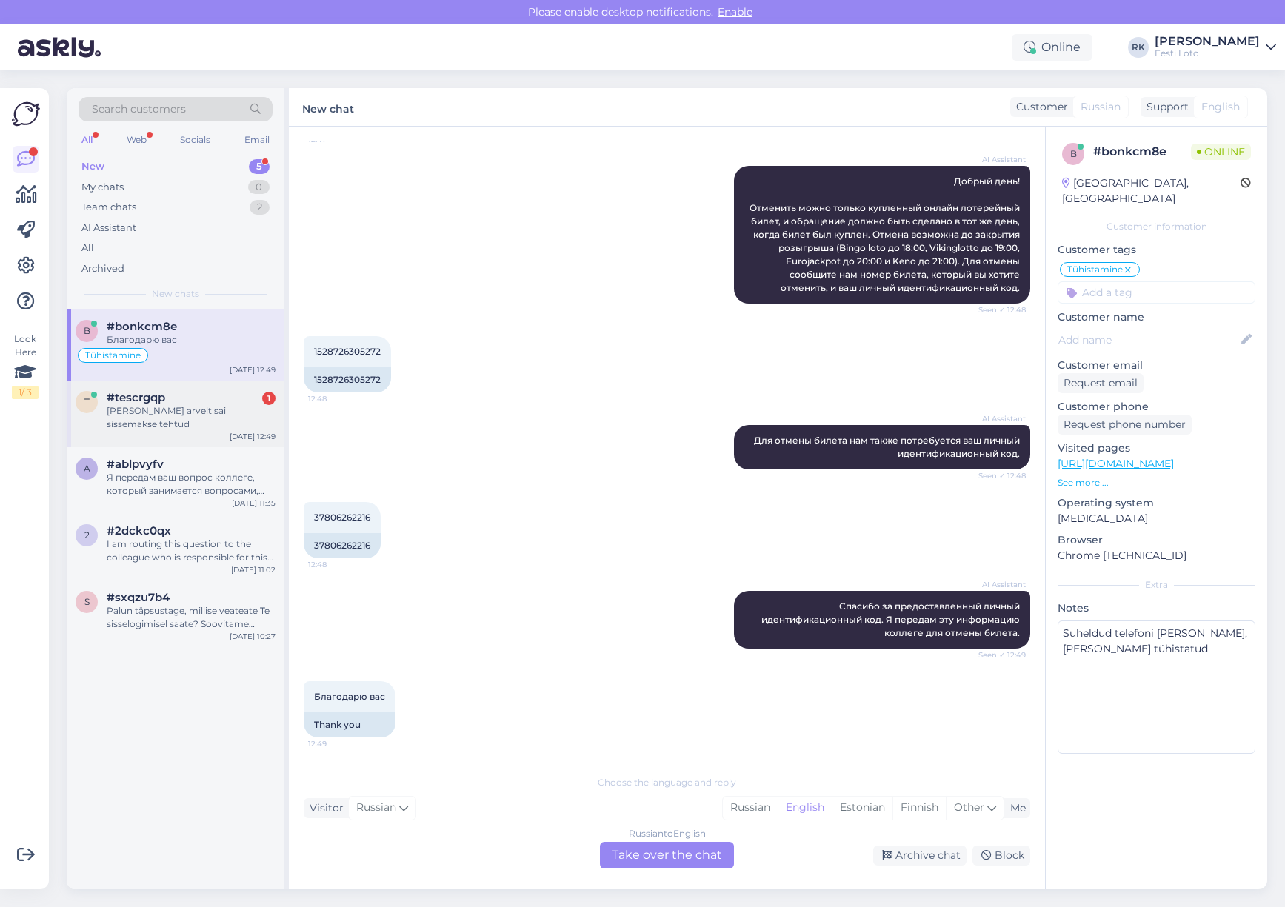
click at [206, 399] on div "#tescrgqp 1" at bounding box center [191, 397] width 169 height 13
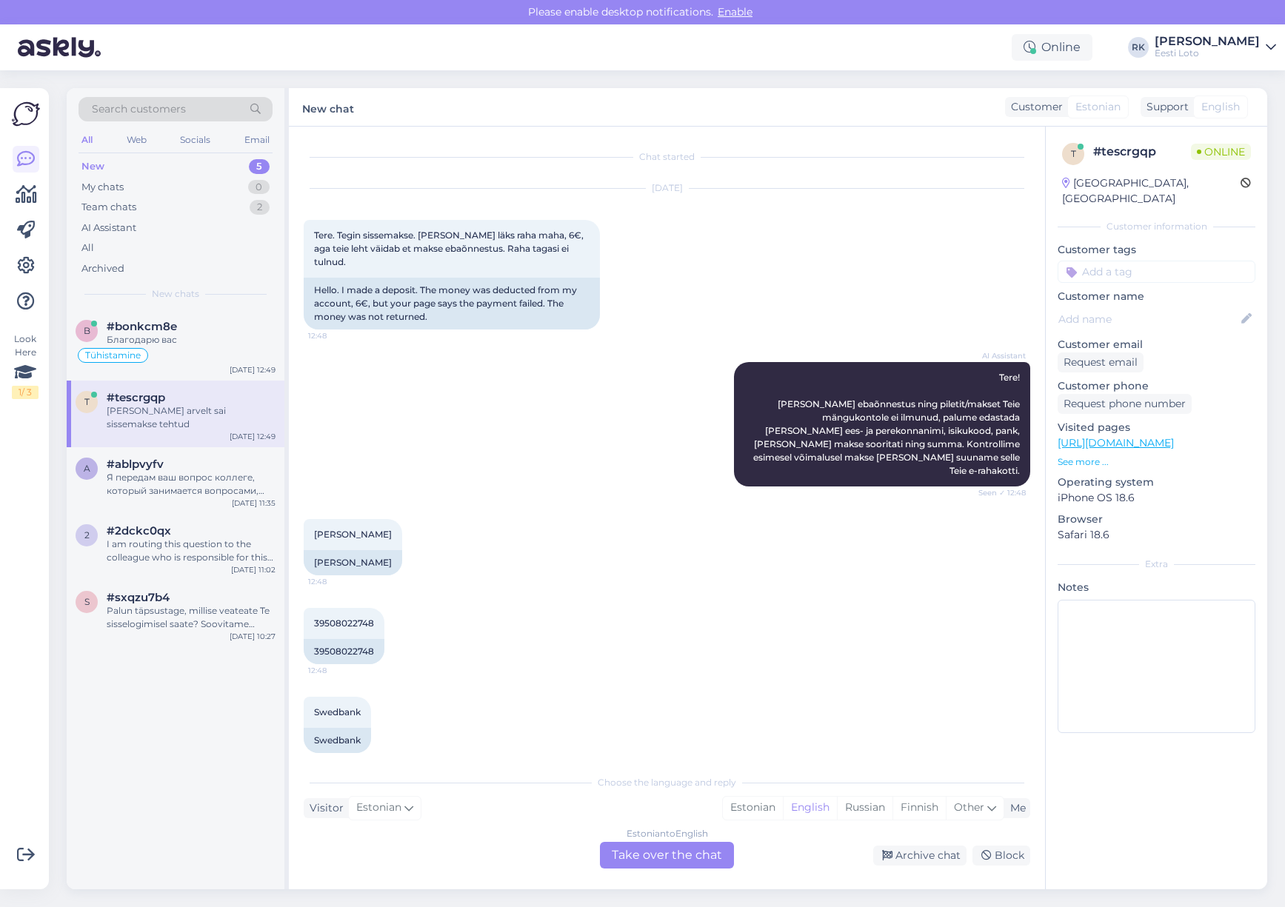
scroll to position [155, 0]
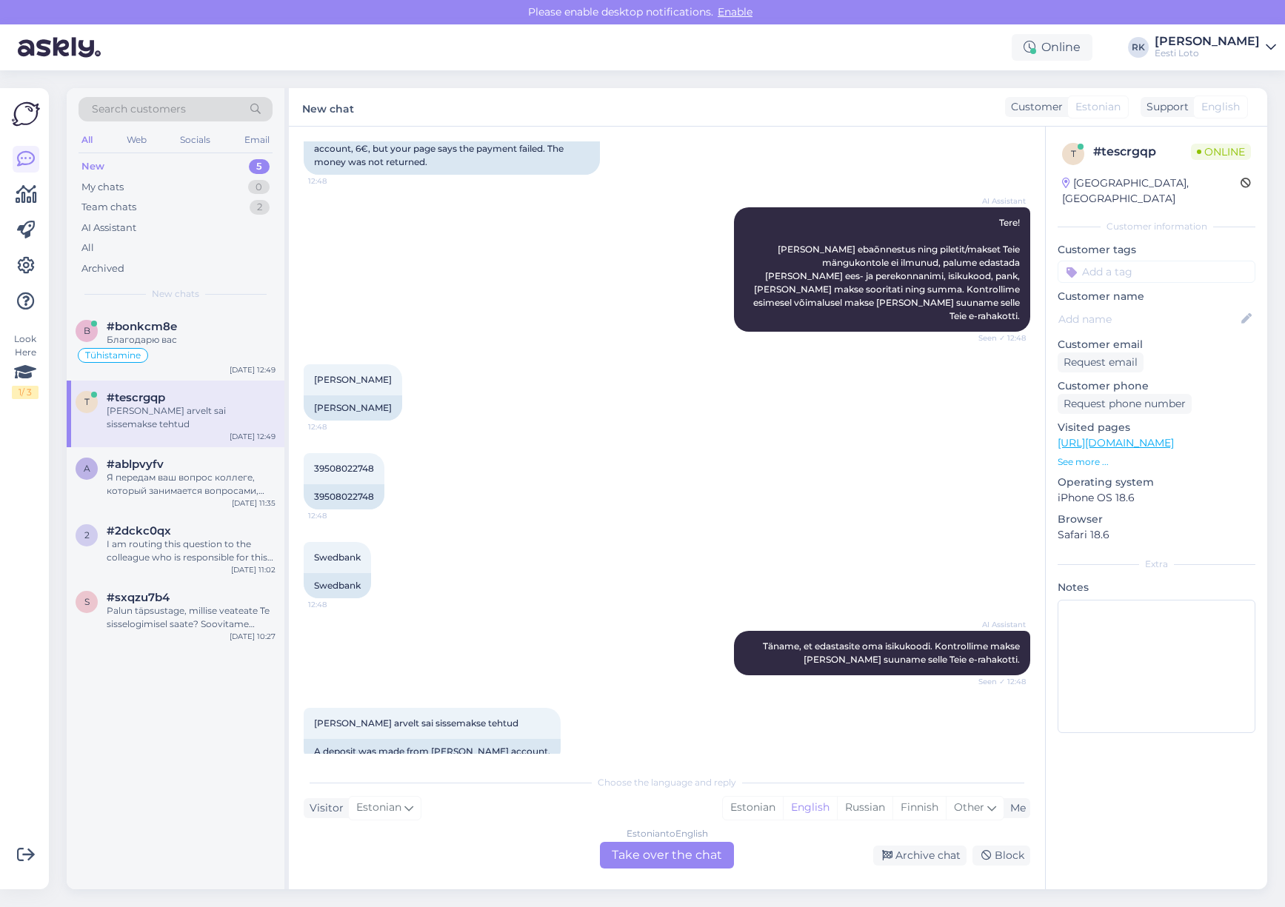
click at [129, 729] on div "b #bonkcm8e Благодарю вас Tühistamine Aug 15 12:49 t #tescrgqp Kenneth Aruksaar…" at bounding box center [176, 600] width 218 height 580
click at [139, 249] on div "All" at bounding box center [175, 248] width 194 height 21
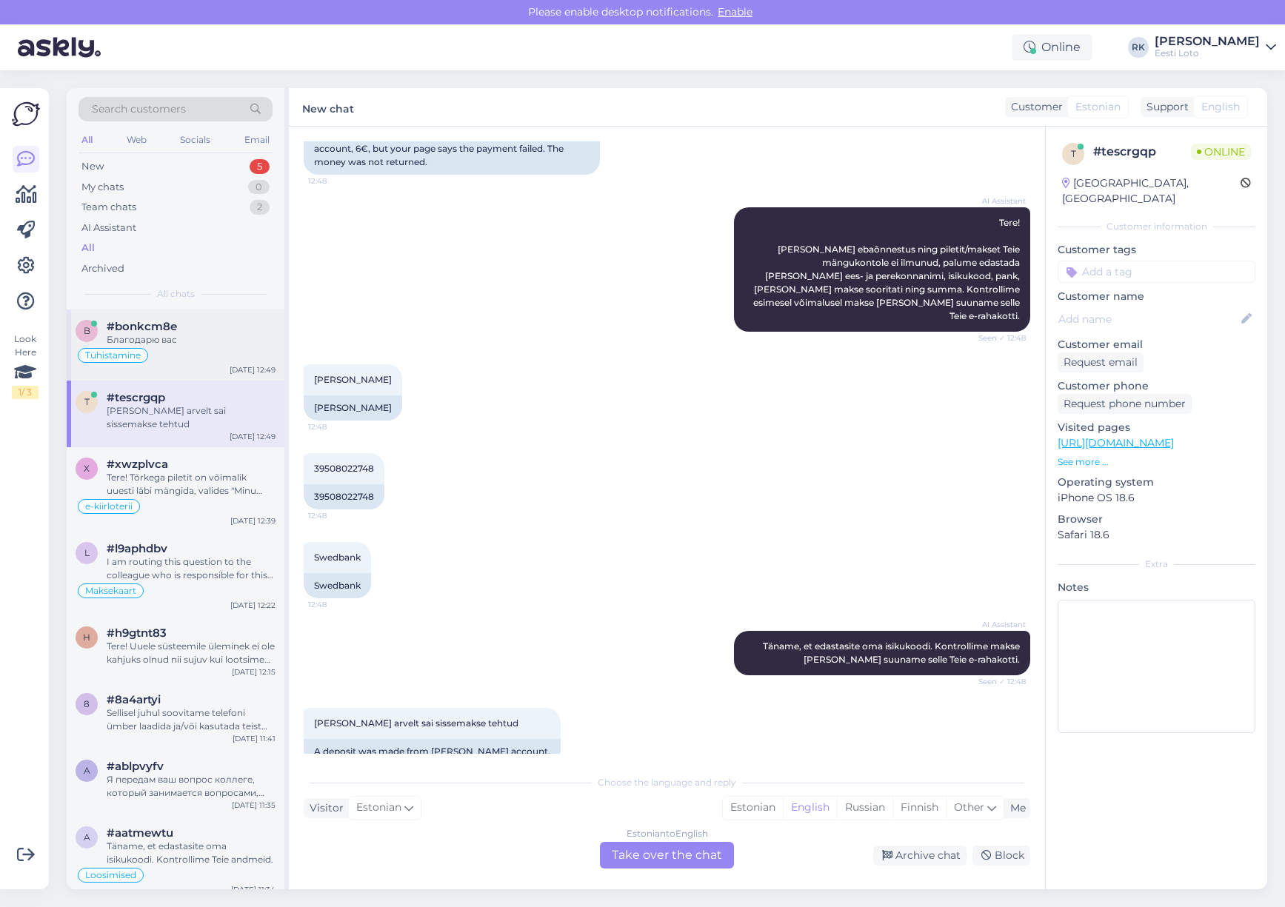
click at [158, 344] on div "Благодарю вас" at bounding box center [191, 339] width 169 height 13
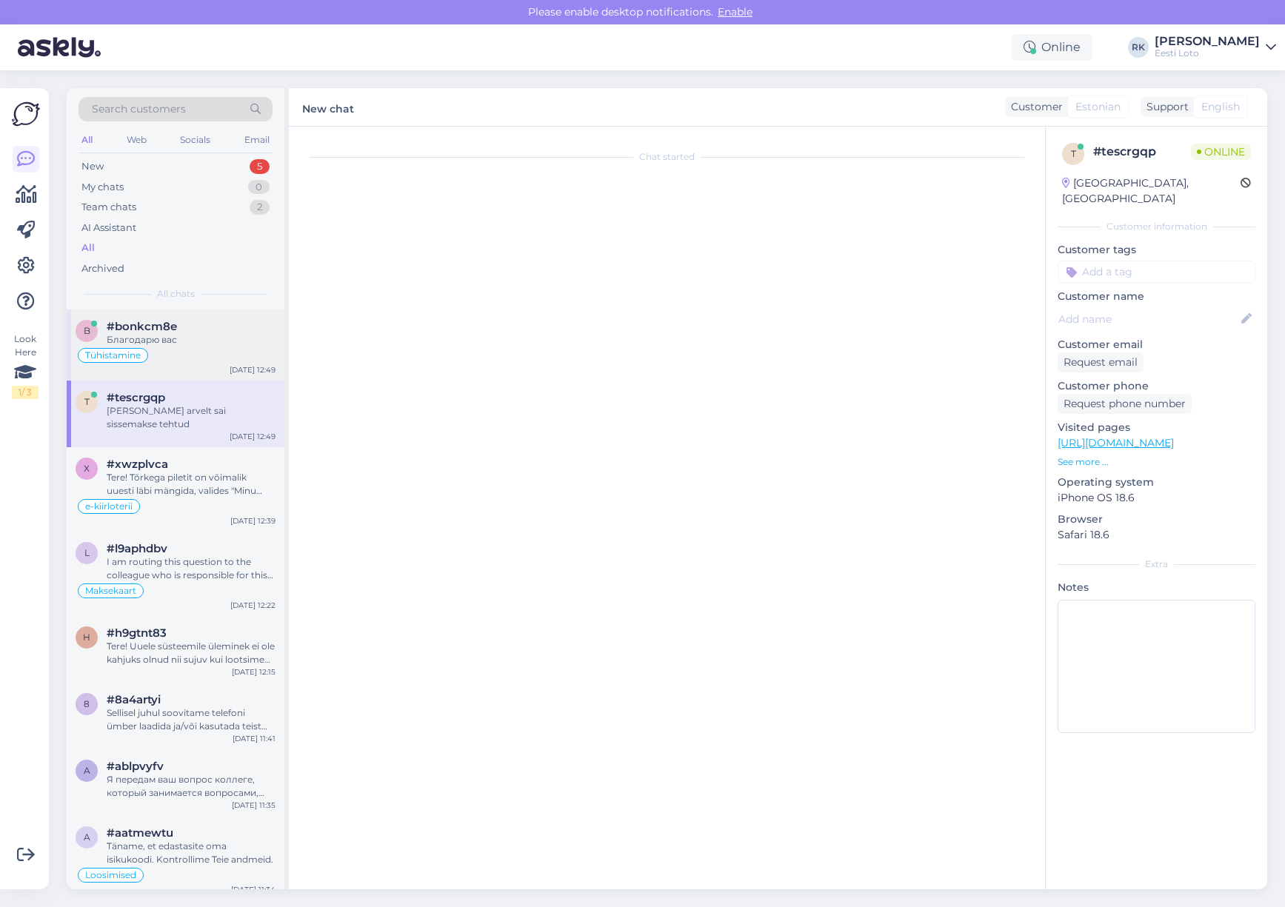
type textarea "Suheldud telefoni teel, pilet tühistatud"
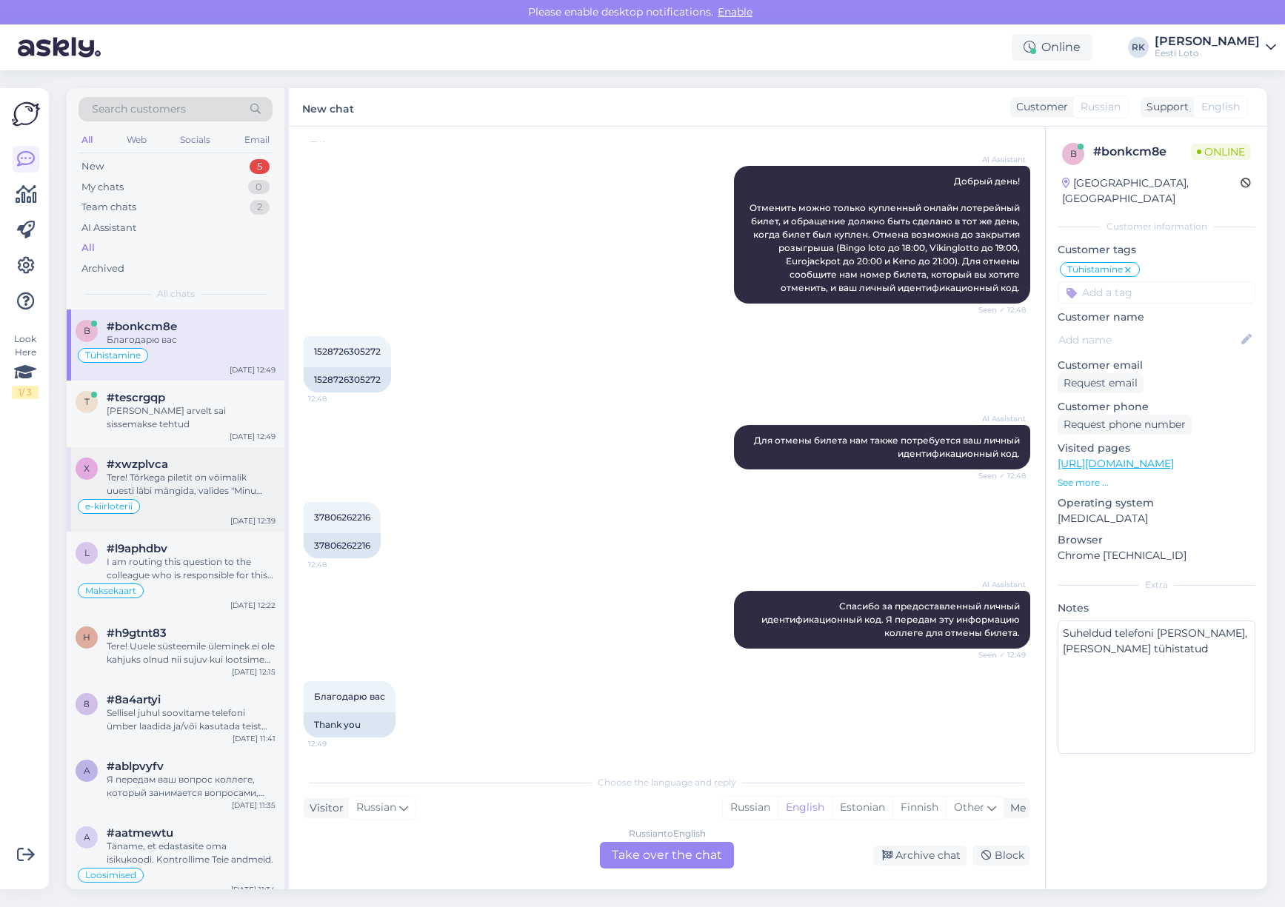
click at [201, 495] on div "Tere! Tõrkega piletit on võimalik uuesti läbi mängida, valides "Minu piletid" –…" at bounding box center [191, 484] width 169 height 27
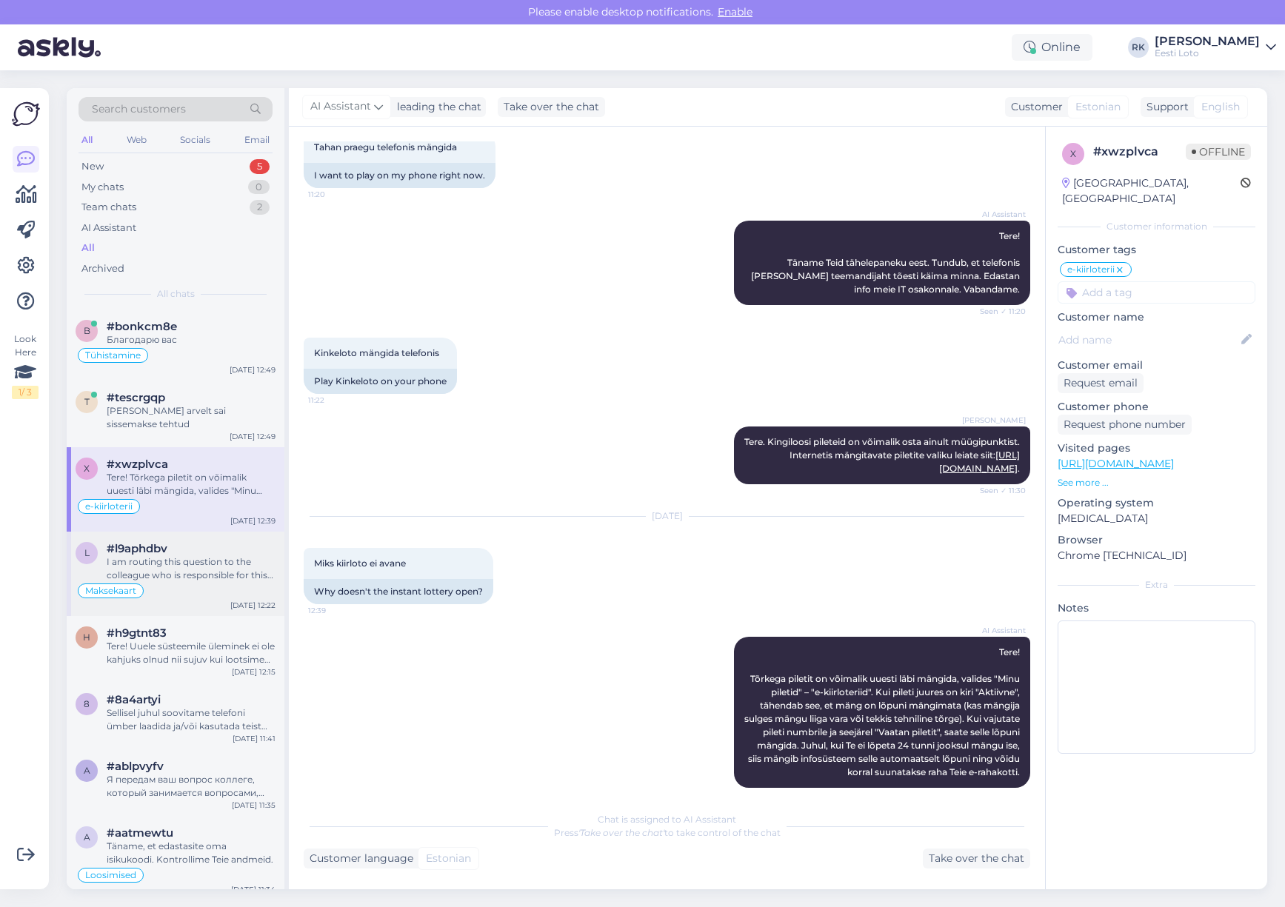
click at [201, 564] on div "I am routing this question to the colleague who is responsible for this topic. …" at bounding box center [191, 568] width 169 height 27
type textarea "suheldud telefoni teel"
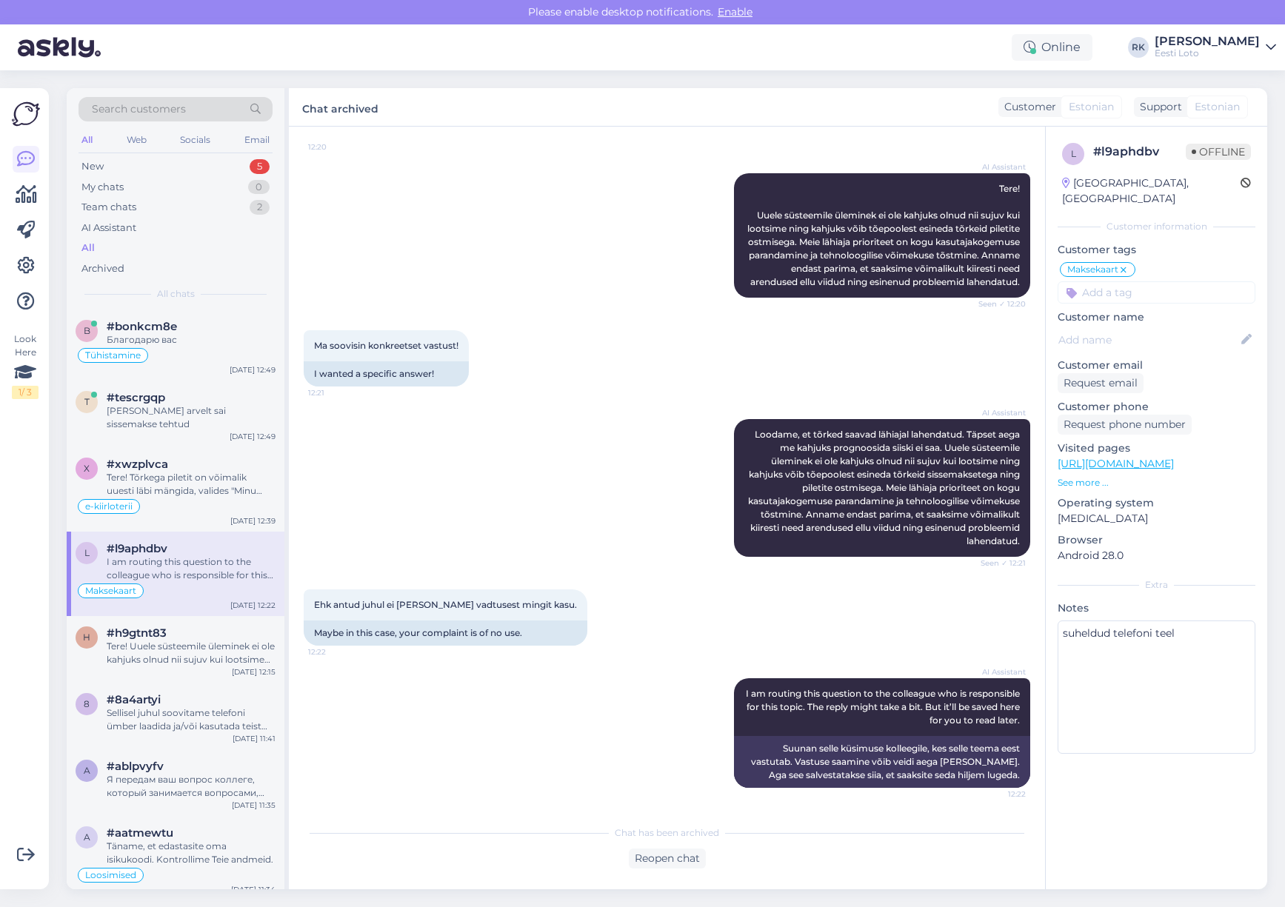
click at [607, 506] on div "AI Assistant Loodame, et tõrked saavad lähiajal lahendatud. Täpset aega me kahj…" at bounding box center [667, 488] width 726 height 170
click at [1083, 476] on p "See more ..." at bounding box center [1156, 482] width 198 height 13
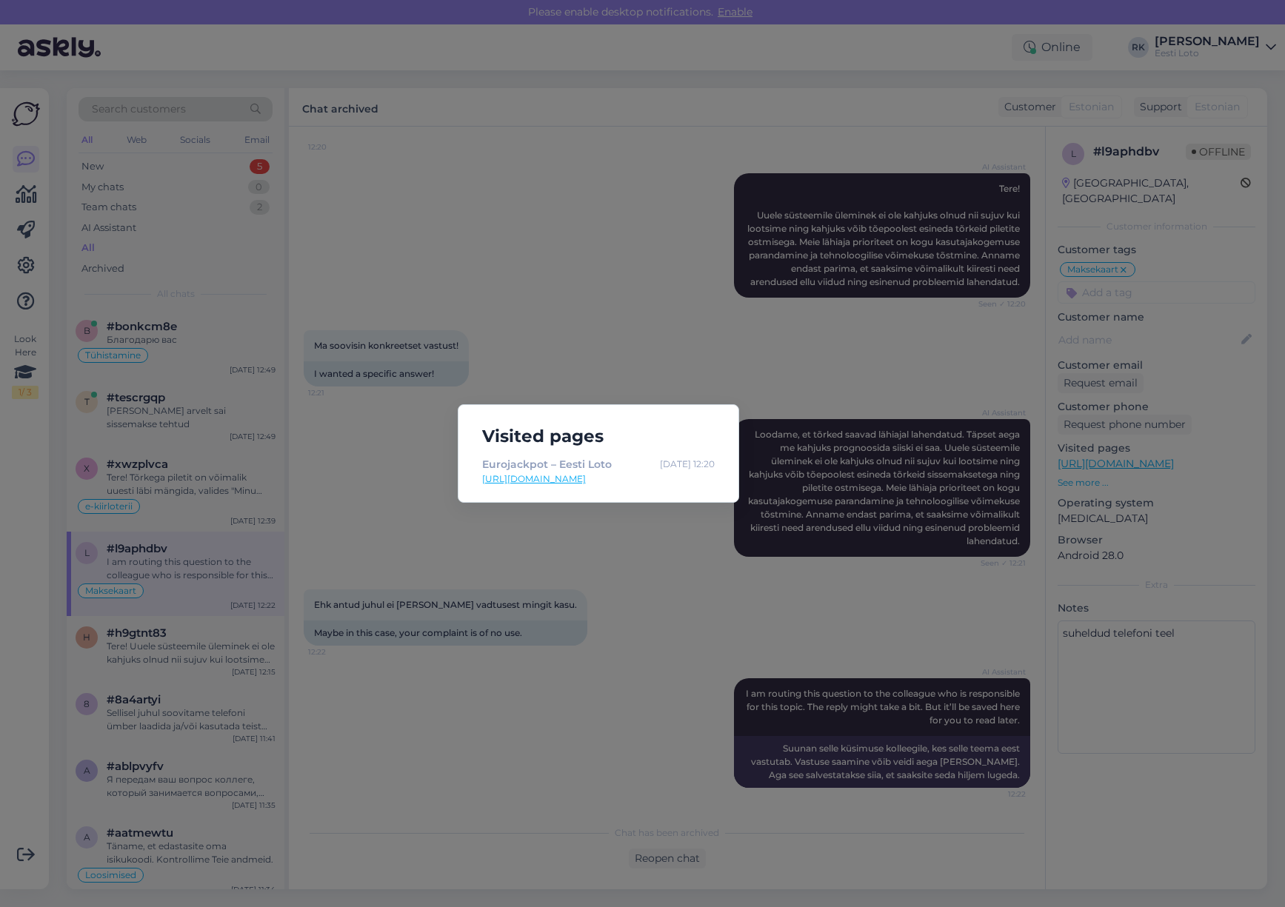
click at [1130, 653] on div "Visited pages Eurojackpot – Eesti Loto [DATE] 12:20 [URL][DOMAIN_NAME]" at bounding box center [642, 453] width 1285 height 907
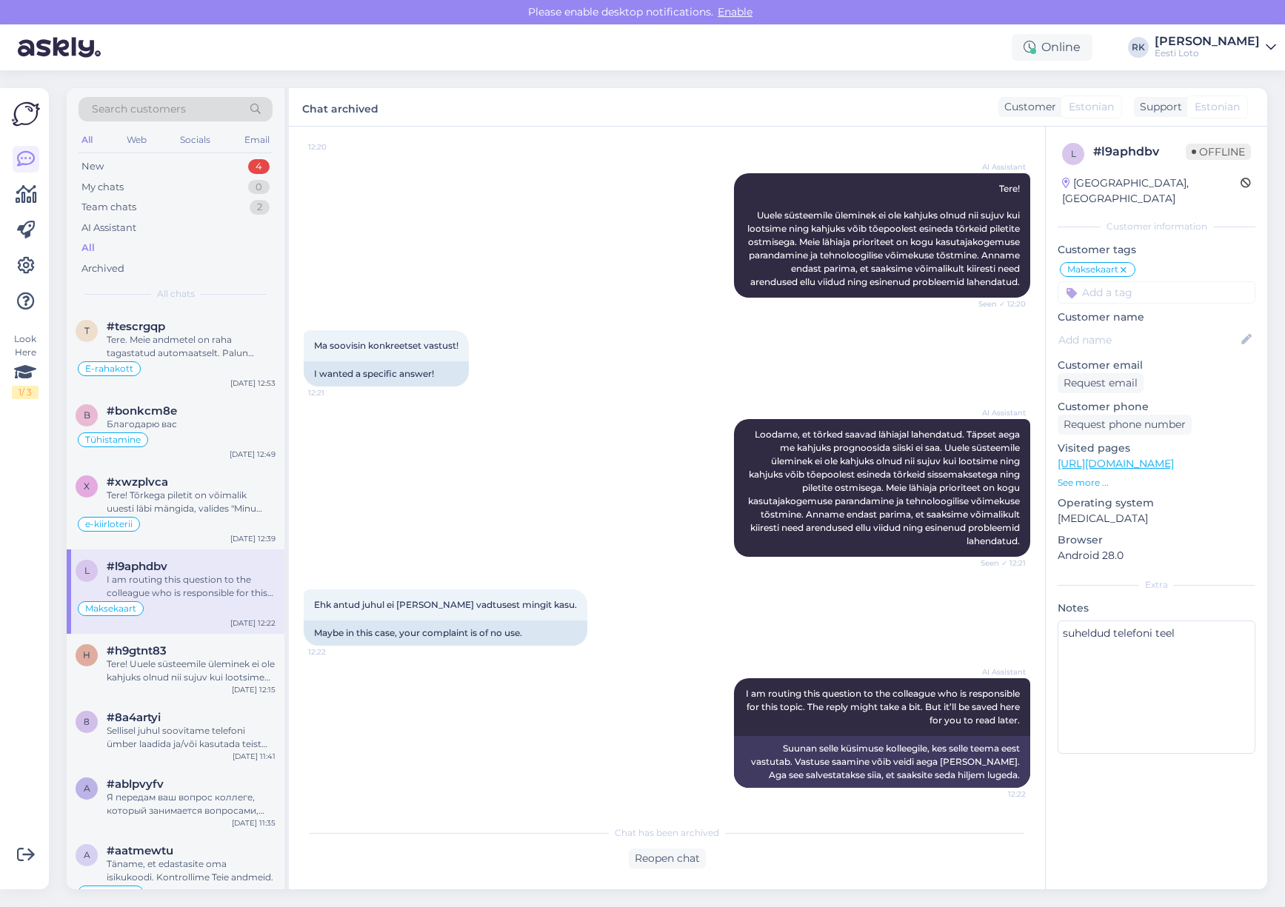
click at [500, 559] on div "AI Assistant Loodame, et tõrked saavad lähiajal lahendatud. Täpset aega me kahj…" at bounding box center [667, 488] width 726 height 170
